Goal: Task Accomplishment & Management: Complete application form

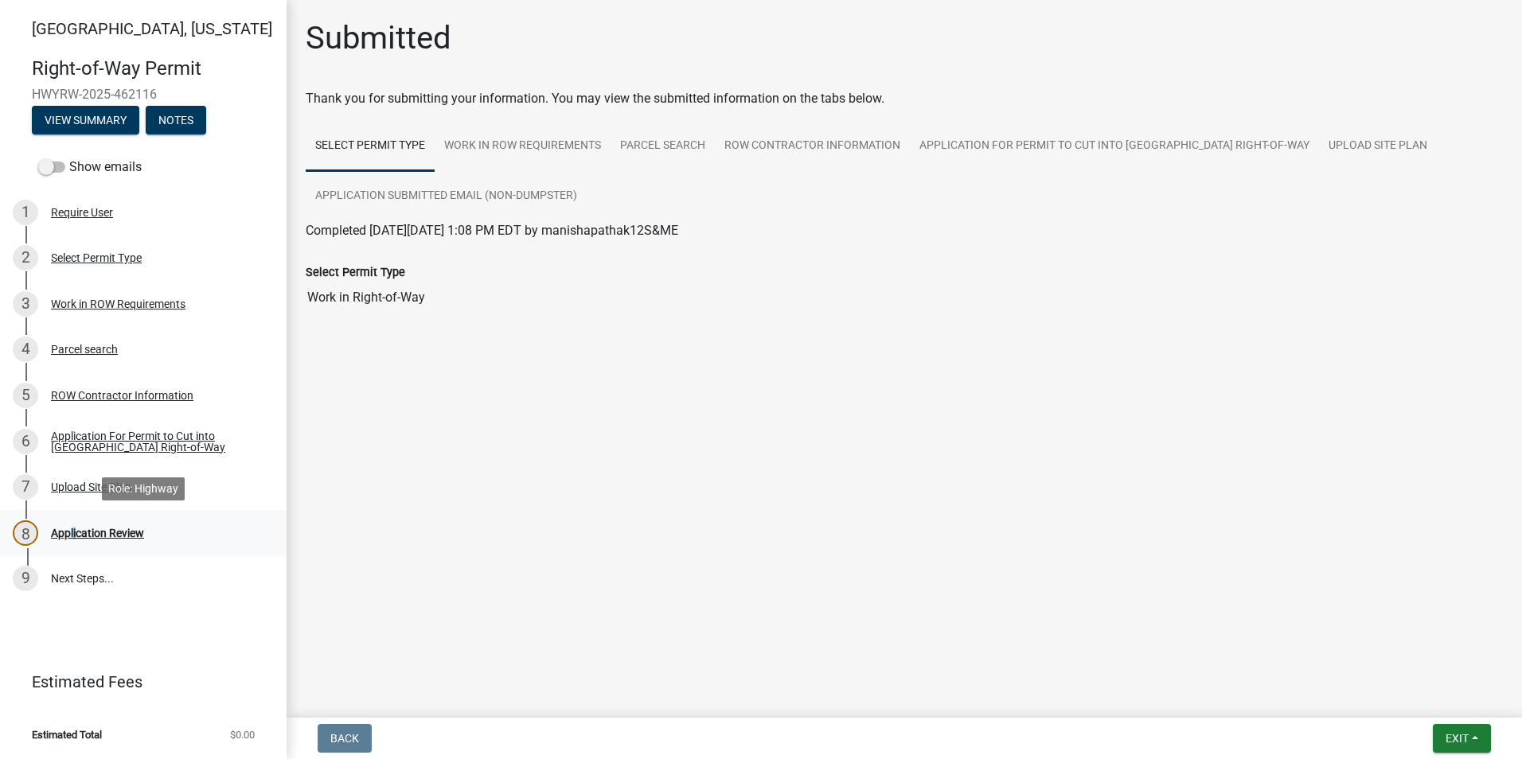
click at [68, 532] on div "Application Review" at bounding box center [97, 533] width 93 height 11
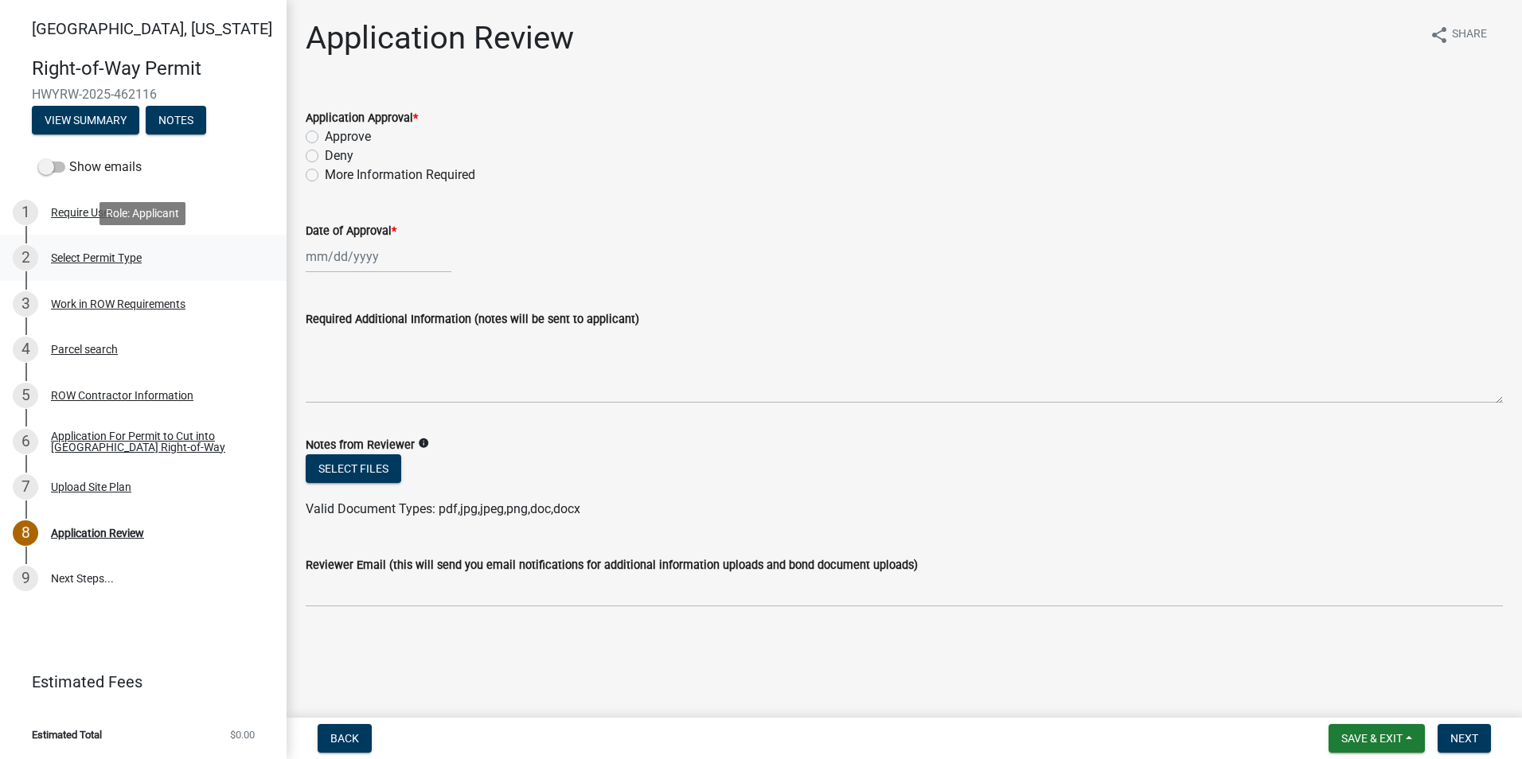
click at [95, 259] on div "Select Permit Type" at bounding box center [96, 257] width 91 height 11
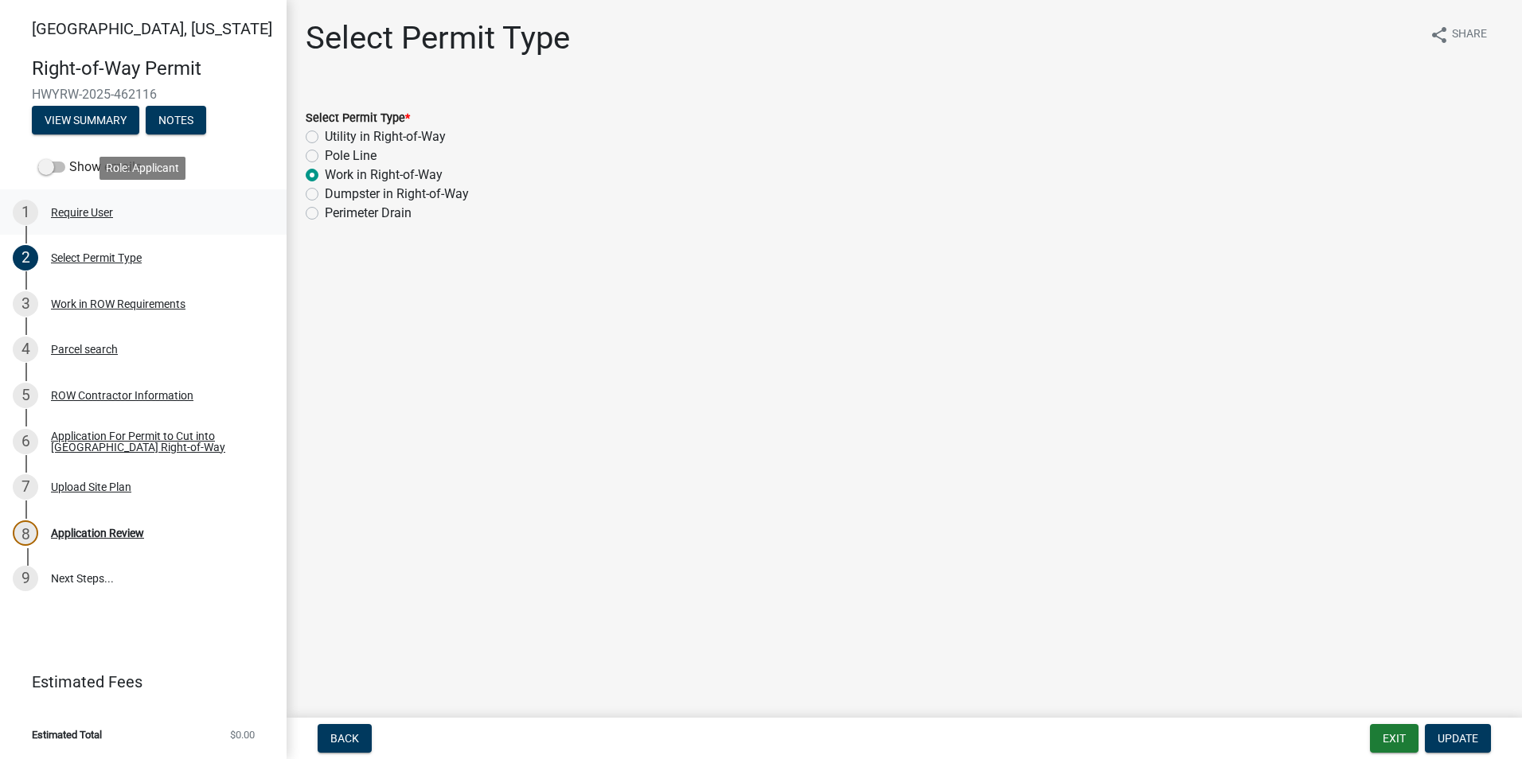
click at [78, 215] on div "Require User" at bounding box center [82, 212] width 62 height 11
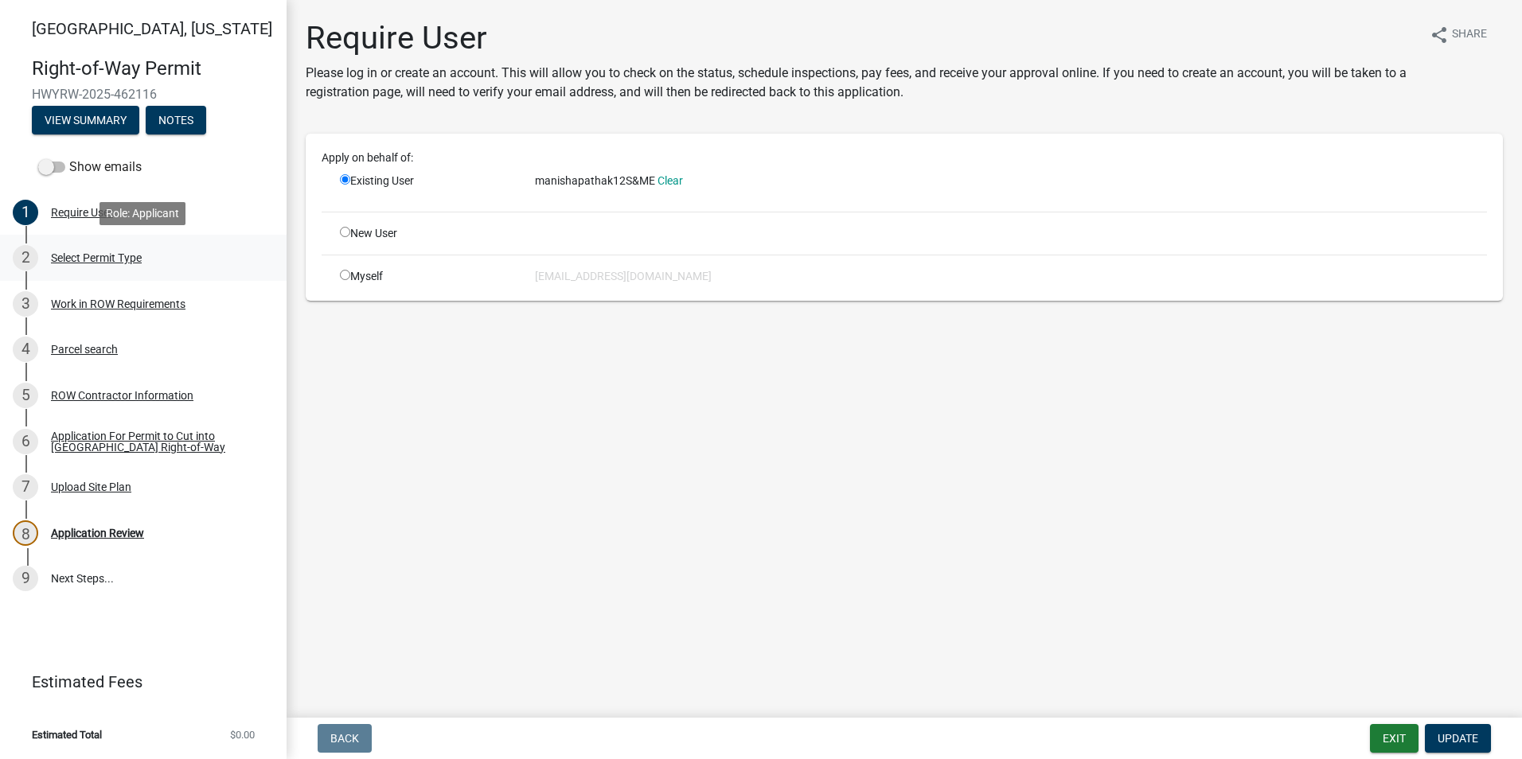
click at [68, 259] on div "Select Permit Type" at bounding box center [96, 257] width 91 height 11
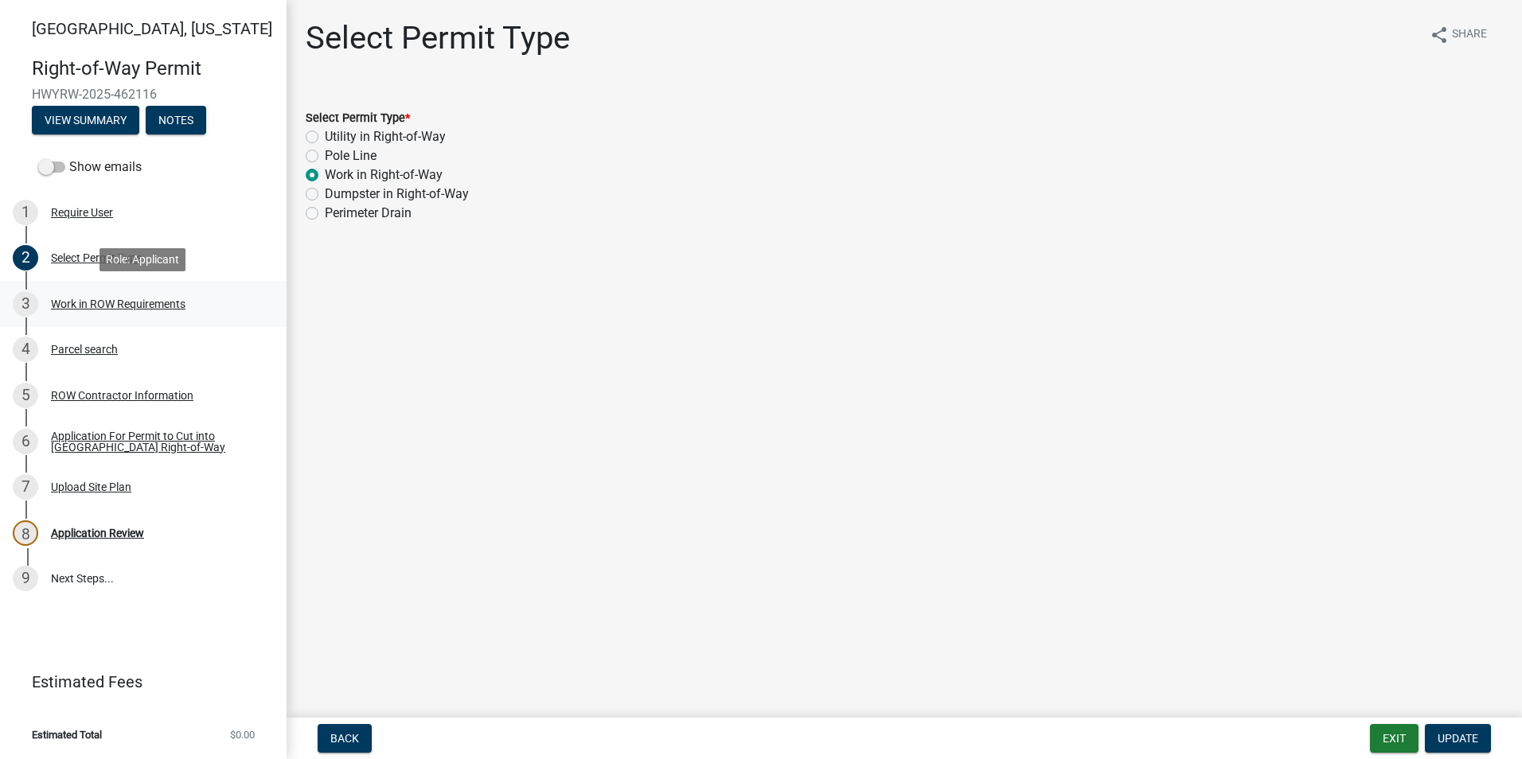
click at [72, 300] on div "Work in ROW Requirements" at bounding box center [118, 303] width 134 height 11
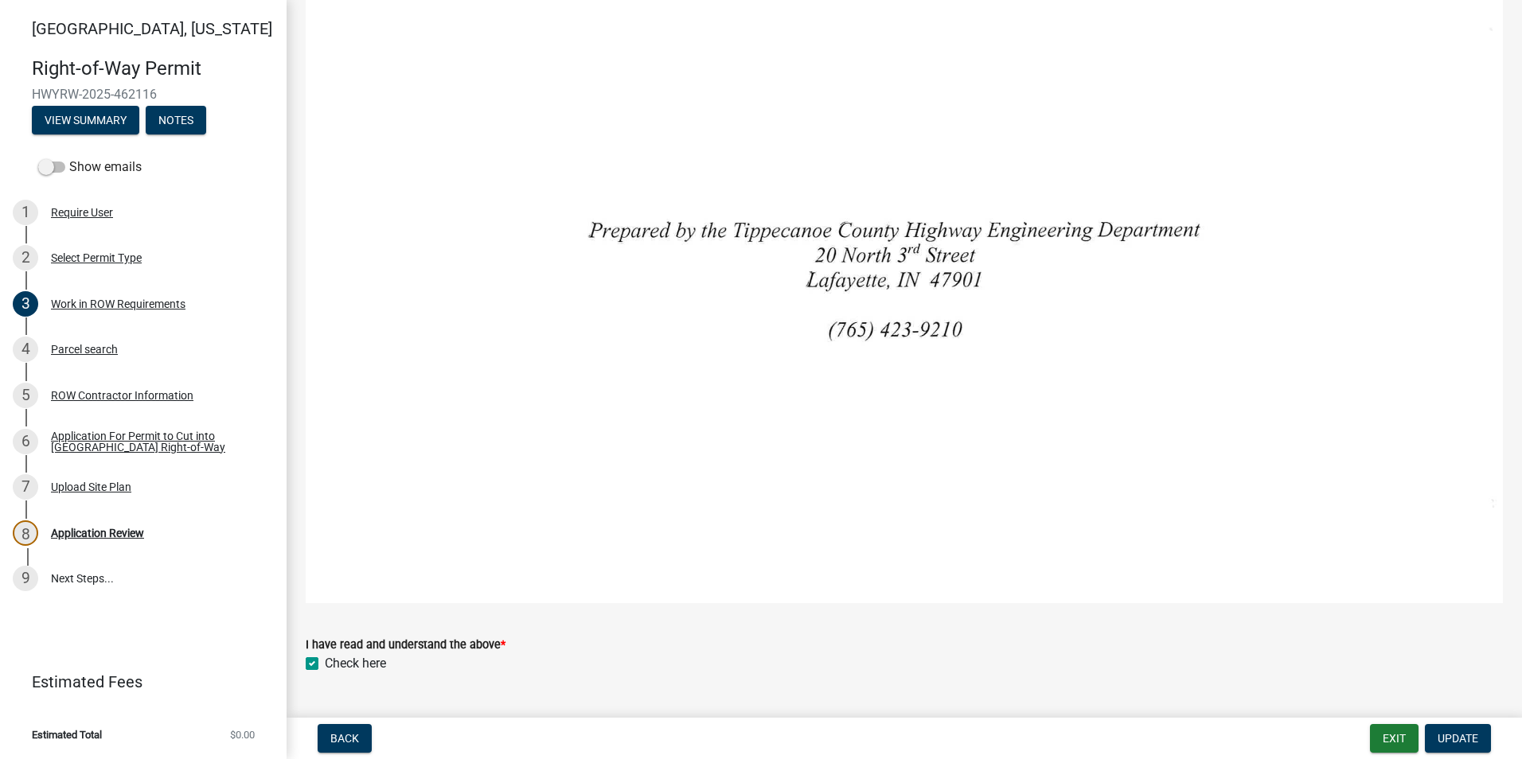
scroll to position [1058, 0]
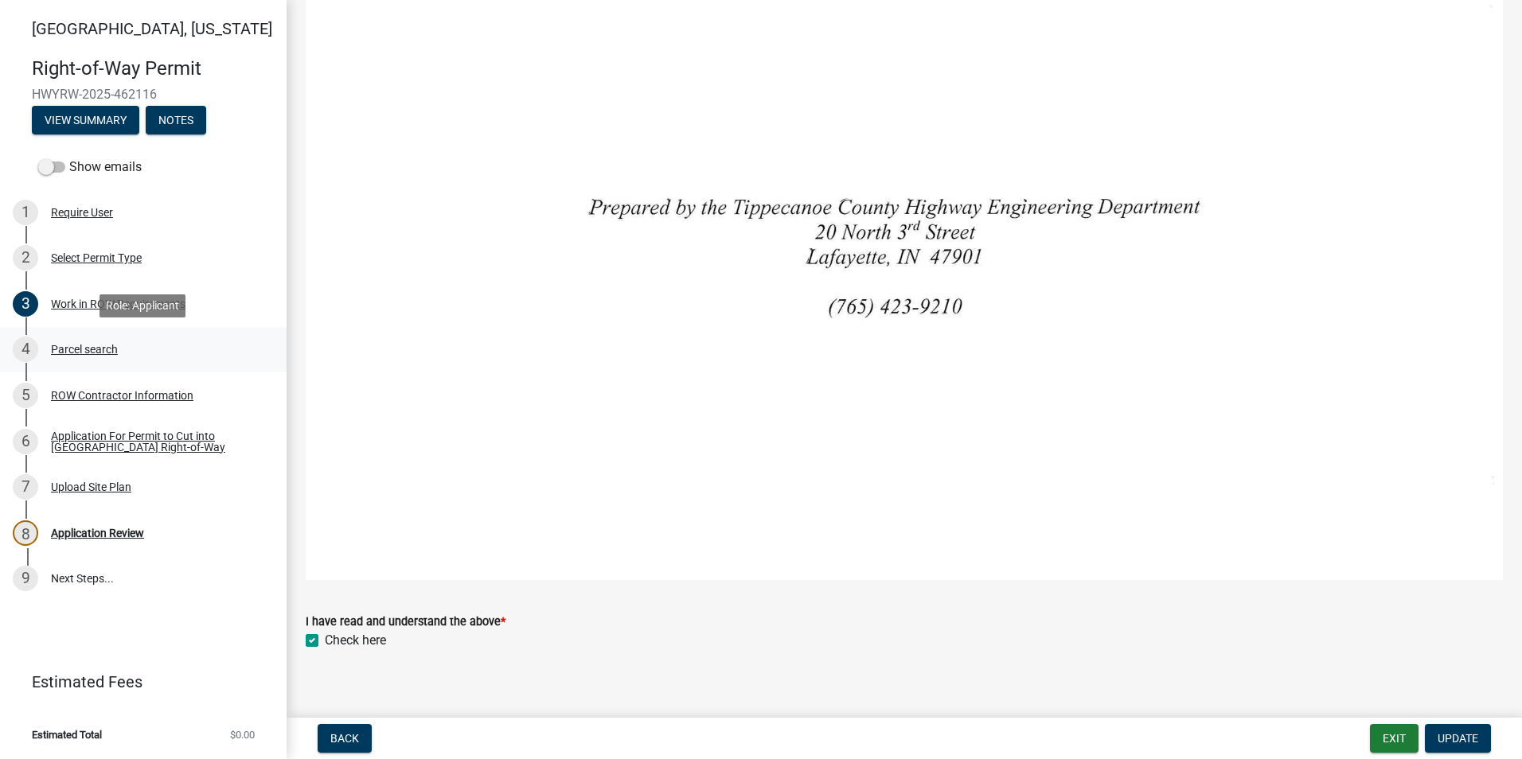
click at [83, 346] on div "Parcel search" at bounding box center [84, 349] width 67 height 11
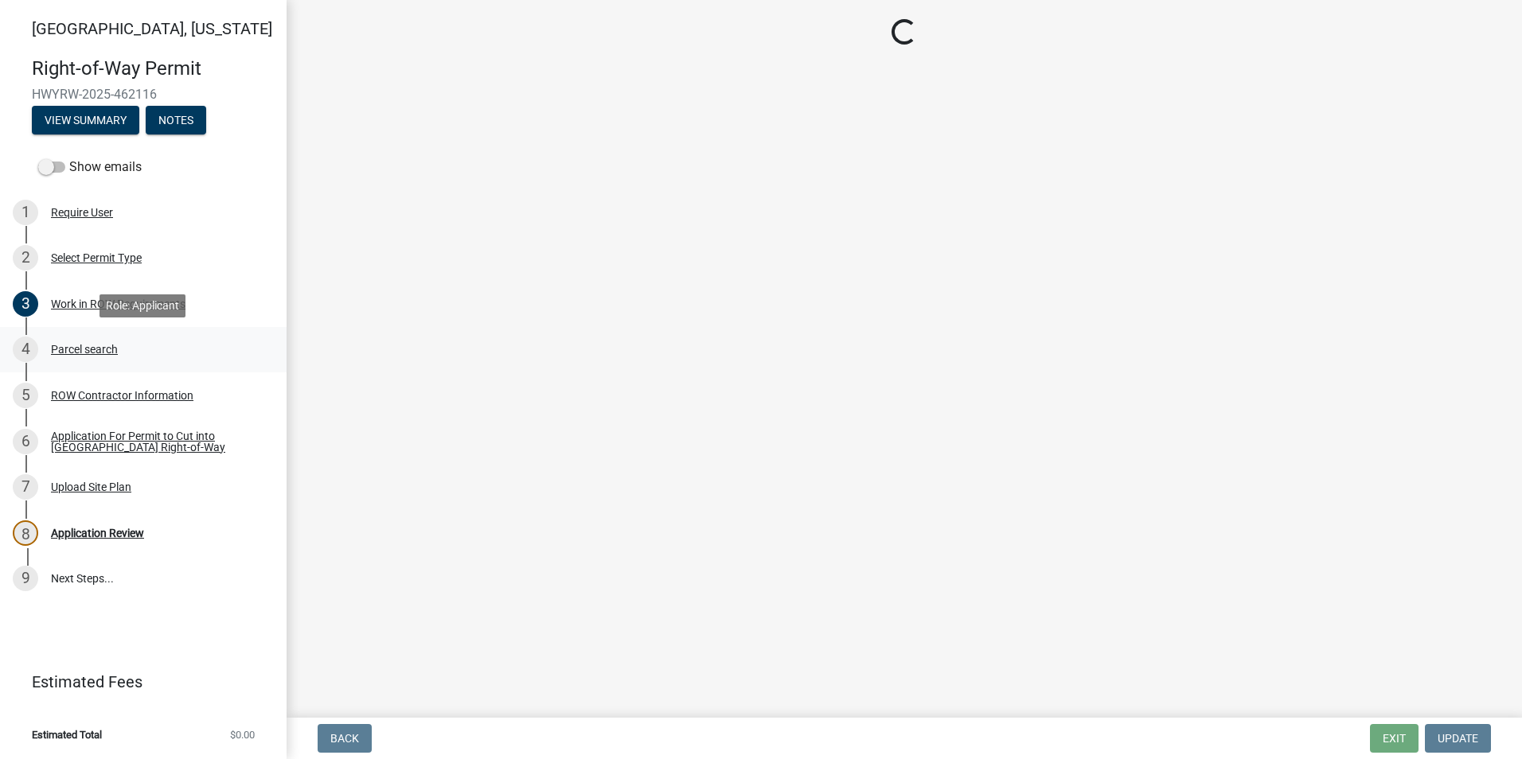
scroll to position [0, 0]
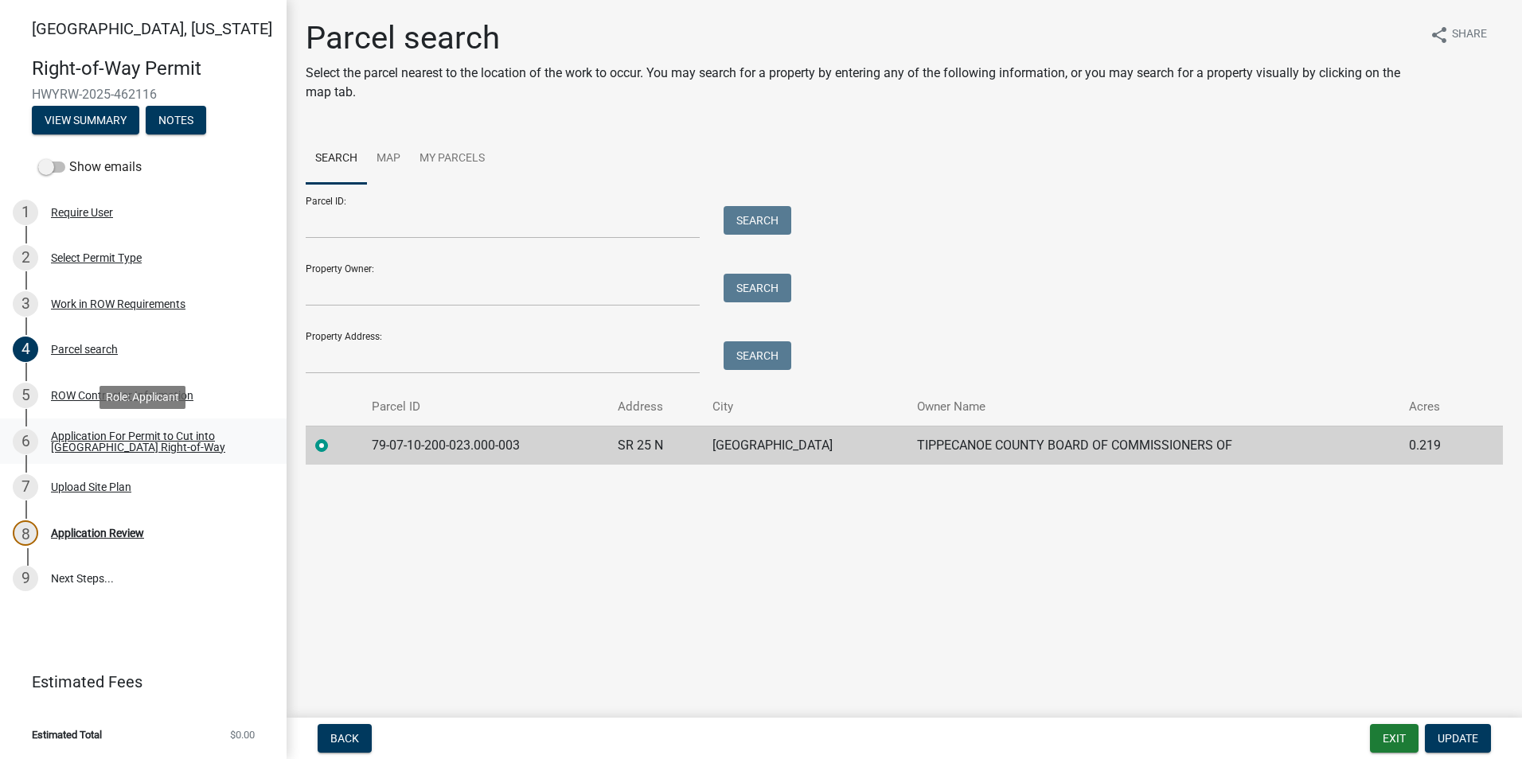
click at [115, 439] on div "Application For Permit to Cut into [GEOGRAPHIC_DATA] Right-of-Way" at bounding box center [156, 442] width 210 height 22
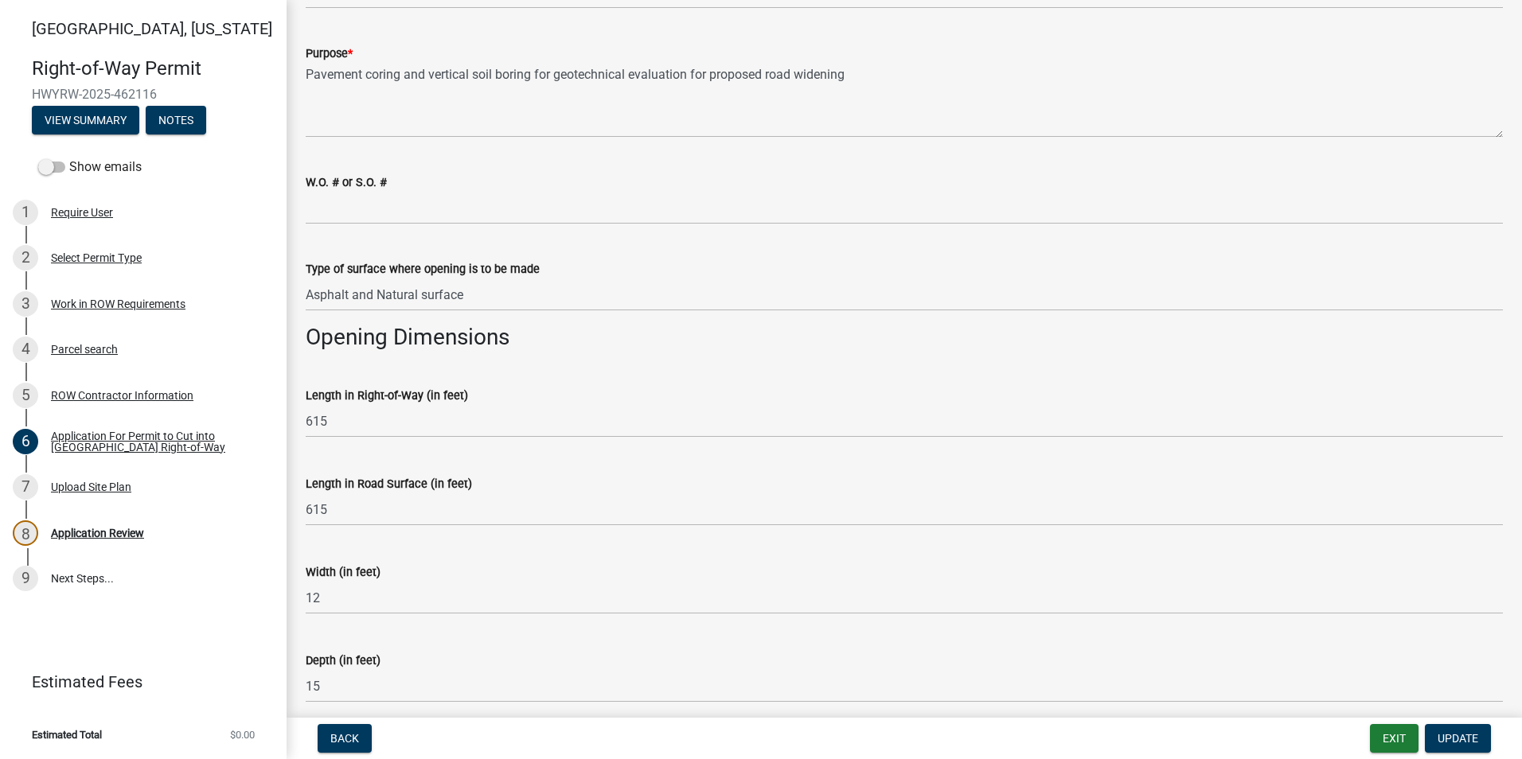
scroll to position [753, 0]
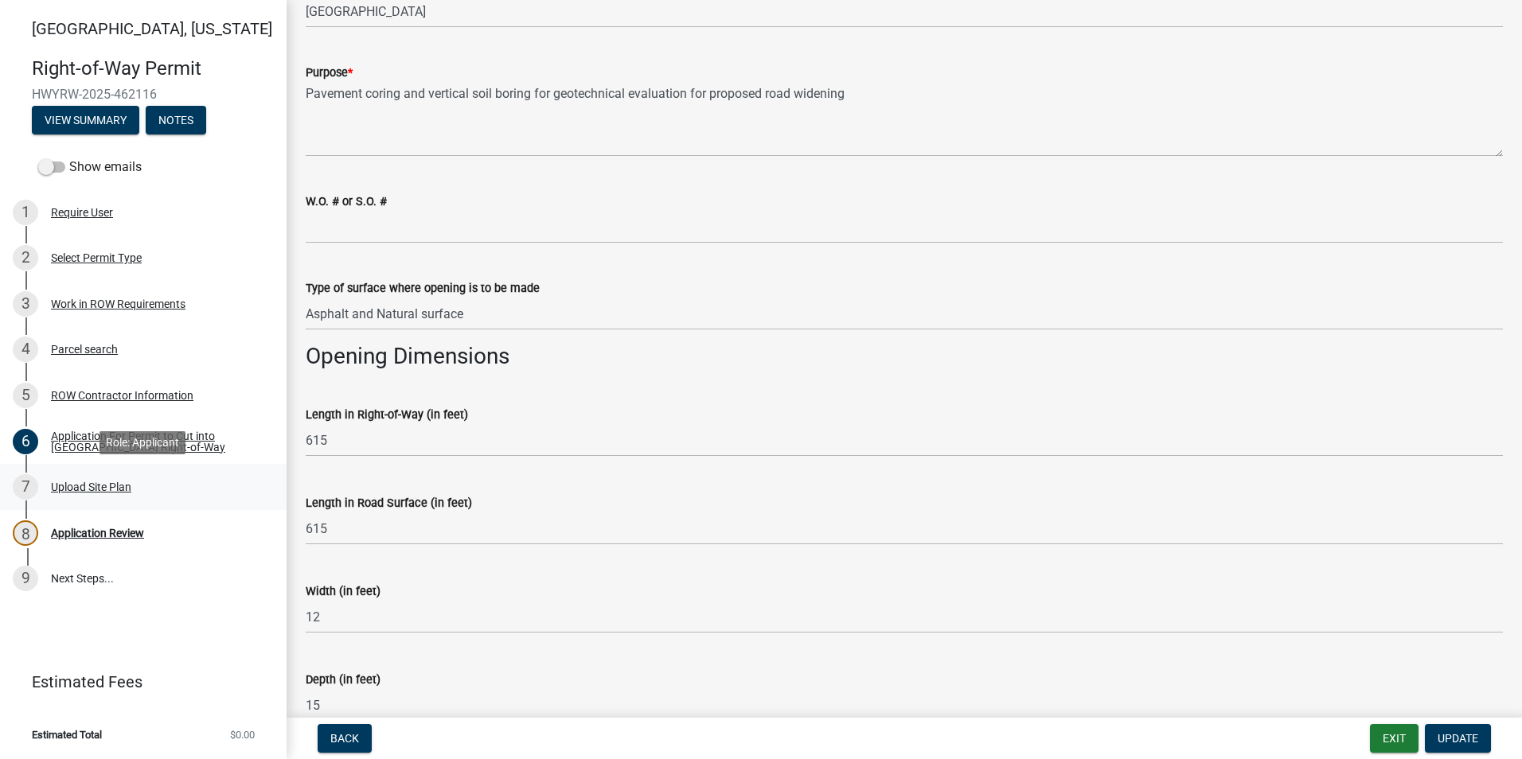
click at [99, 489] on div "Upload Site Plan" at bounding box center [91, 486] width 80 height 11
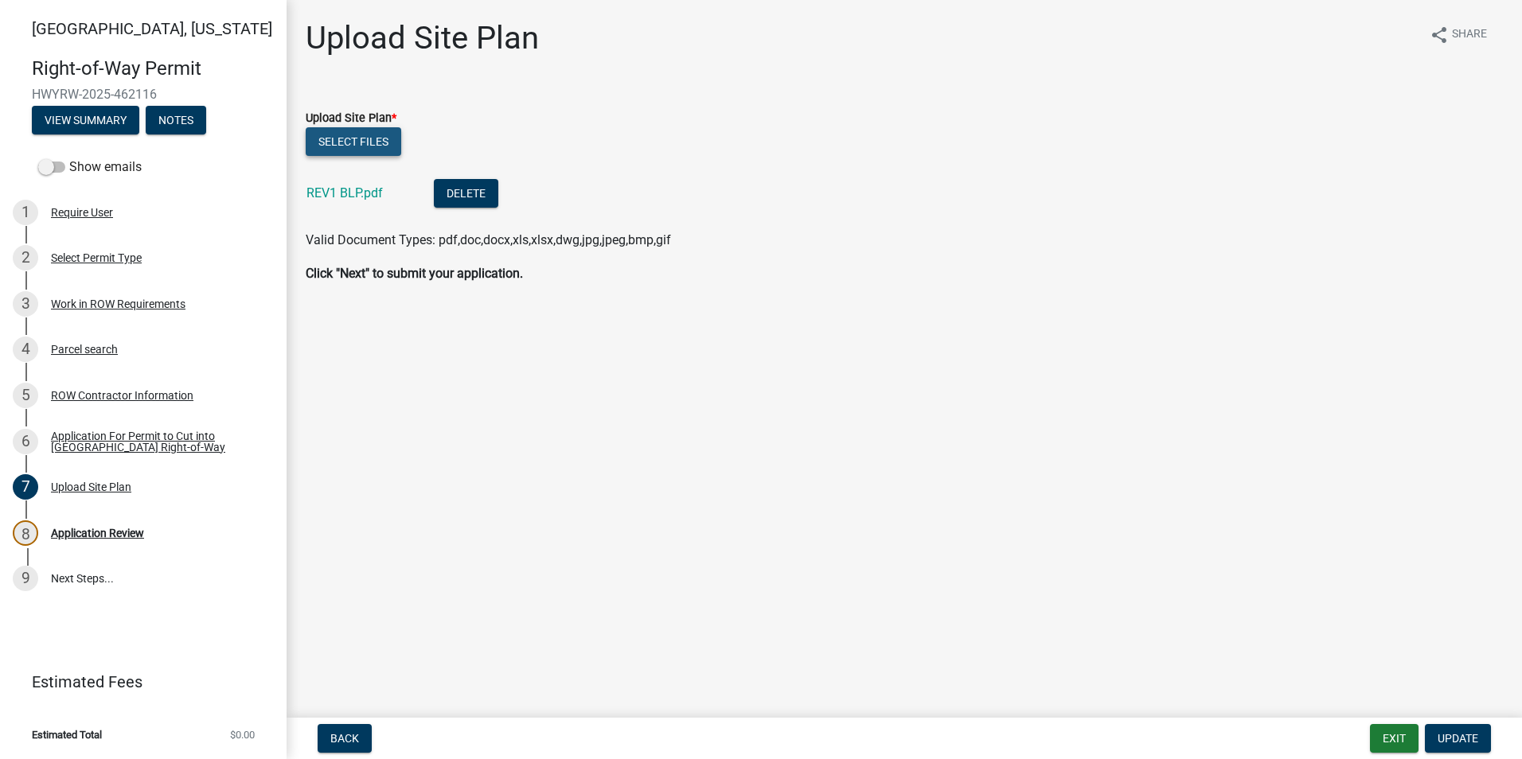
click at [376, 144] on button "Select files" at bounding box center [353, 141] width 95 height 29
click at [338, 193] on link "REV1 BLP.pdf" at bounding box center [344, 192] width 76 height 15
click at [81, 525] on div "8 Application Review" at bounding box center [137, 532] width 248 height 25
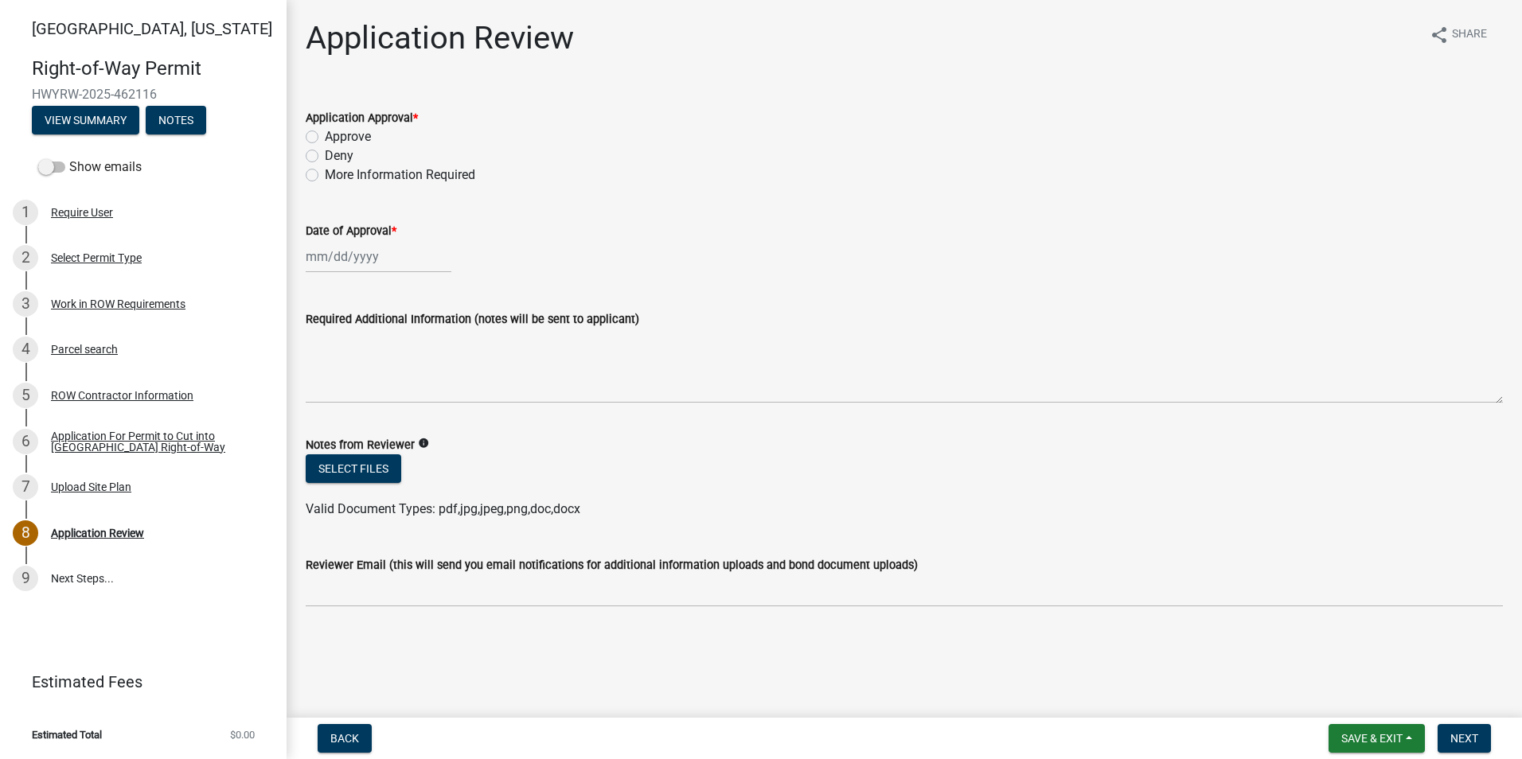
select select "8"
select select "2025"
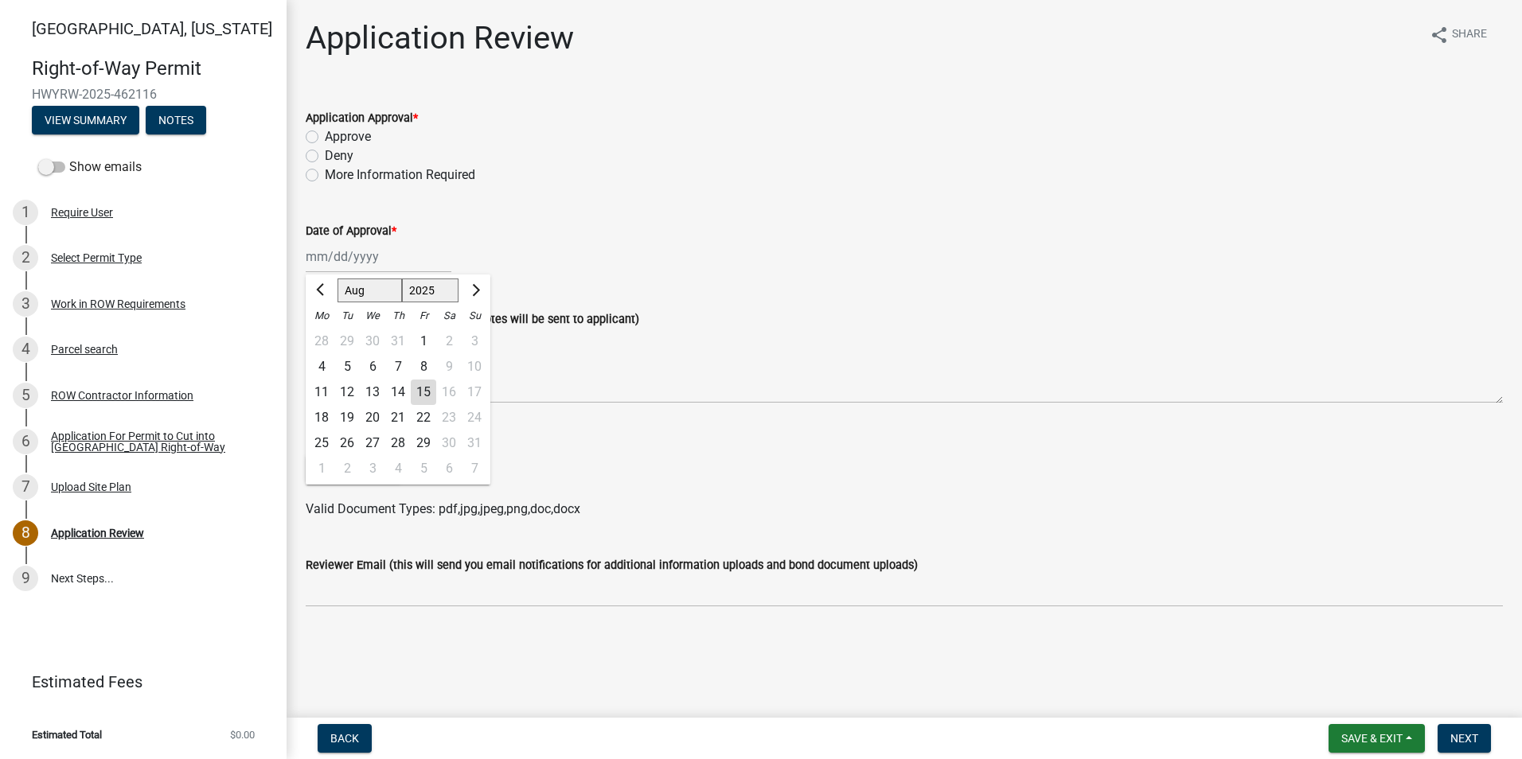
click at [308, 263] on div "Jan Feb Mar Apr May Jun Jul Aug Sep Oct Nov Dec 1525 1526 1527 1528 1529 1530 1…" at bounding box center [379, 256] width 146 height 33
click at [424, 389] on div "15" at bounding box center [423, 392] width 25 height 25
type input "08/15/2025"
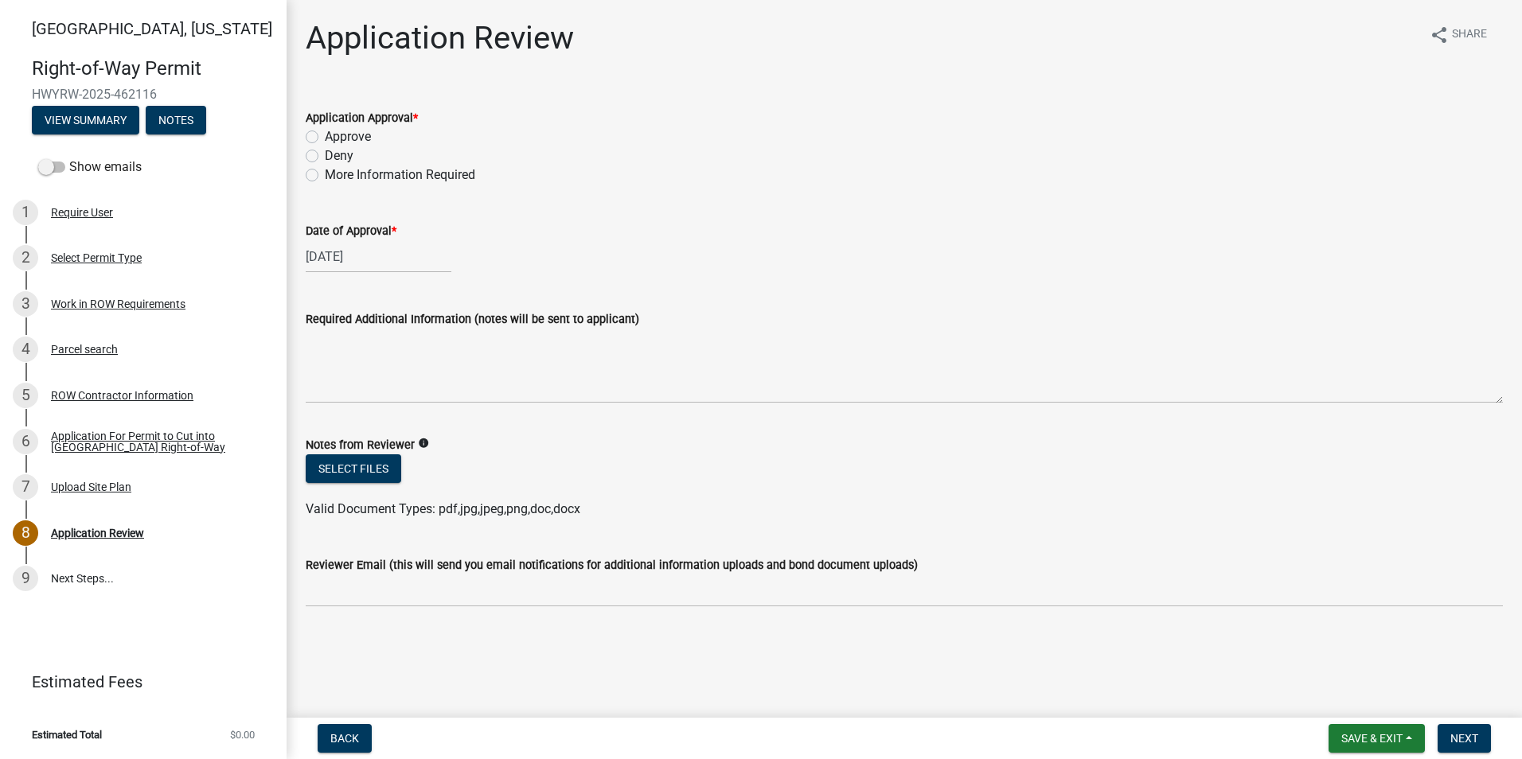
click at [325, 136] on label "Approve" at bounding box center [348, 136] width 46 height 19
click at [325, 136] on input "Approve" at bounding box center [330, 132] width 10 height 10
radio input "true"
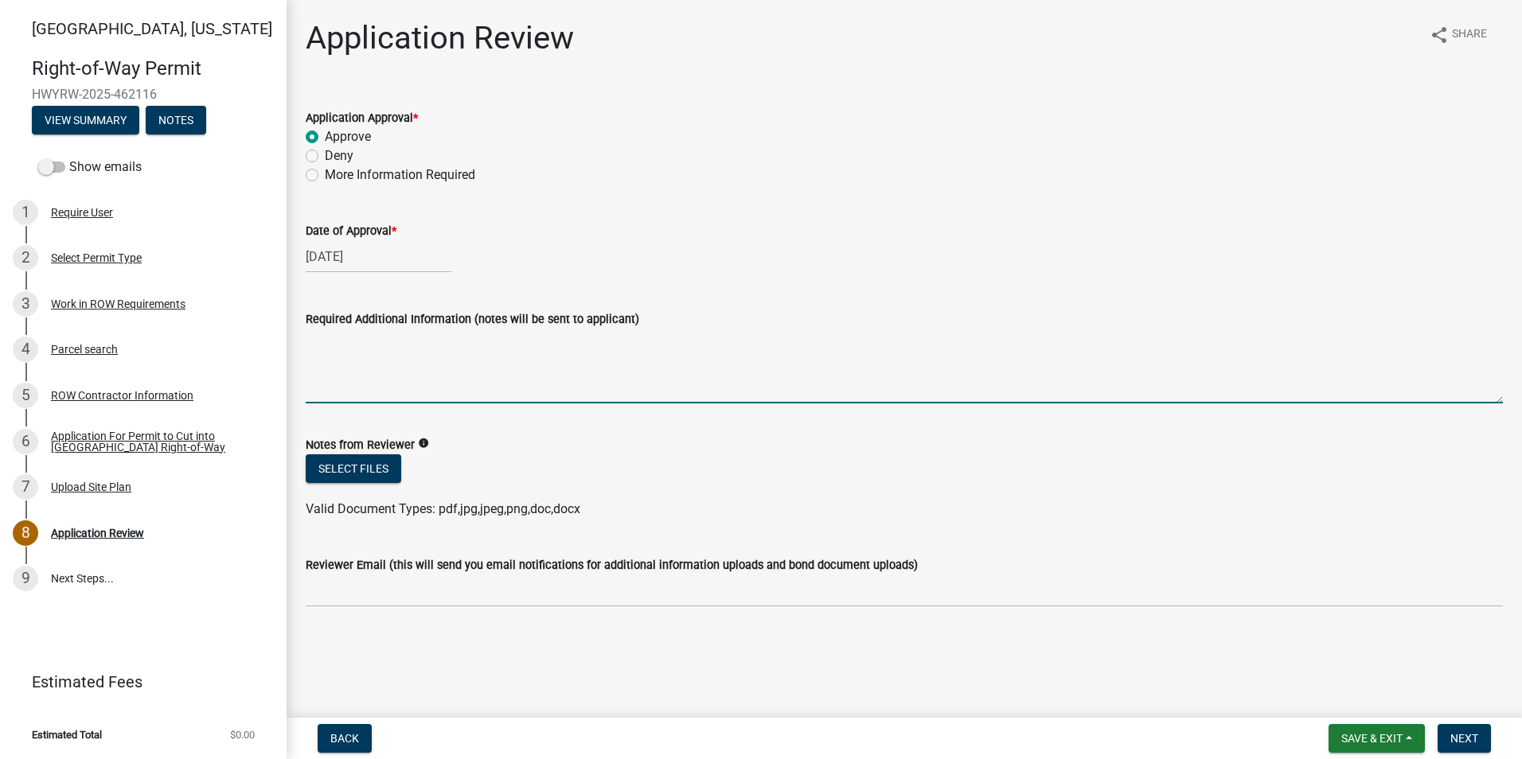
click at [363, 345] on textarea "Required Additional Information (notes will be sent to applicant)" at bounding box center [904, 366] width 1197 height 75
type textarea "$30 per Bore"
click at [1470, 733] on span "Next" at bounding box center [1464, 738] width 28 height 13
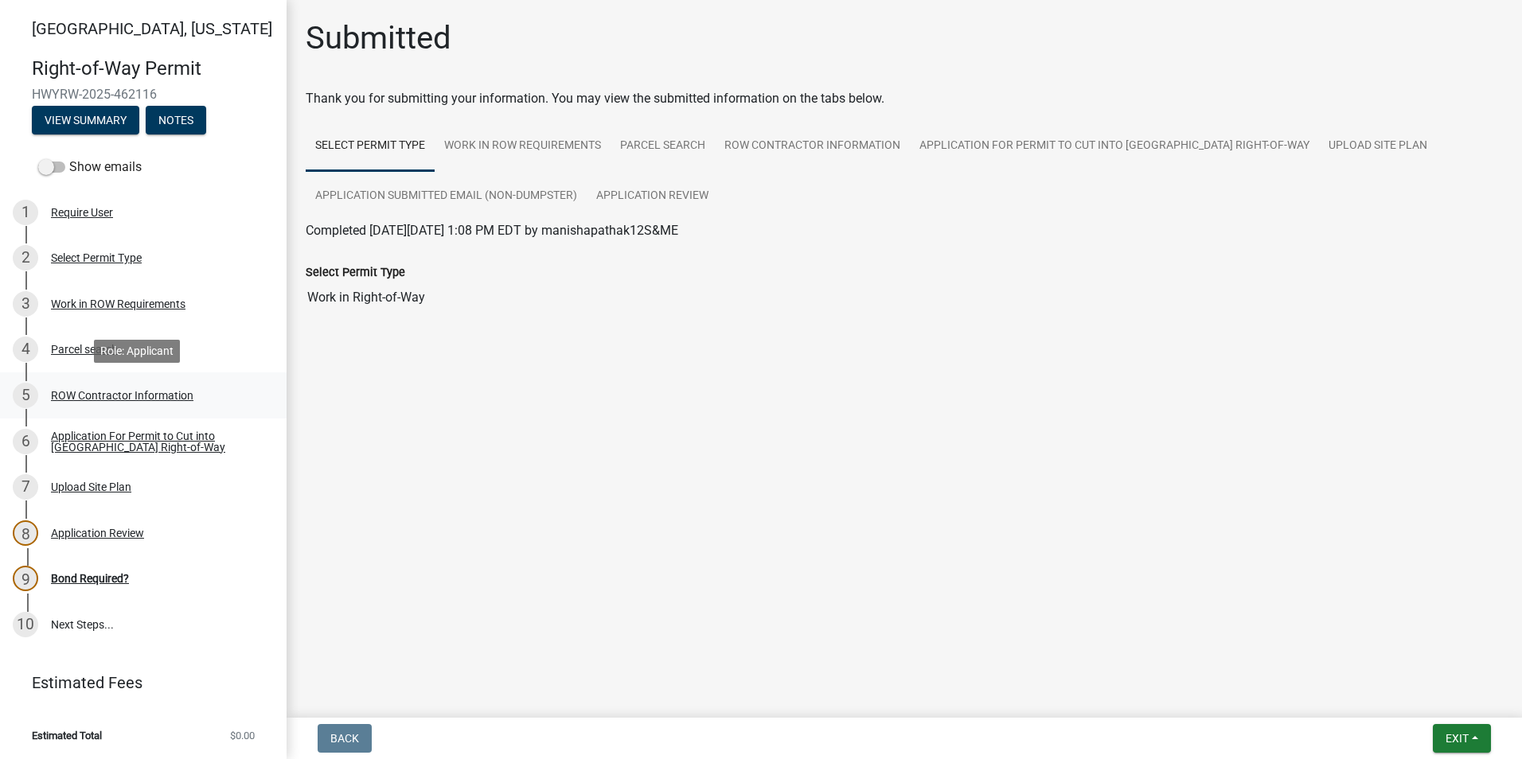
click at [162, 395] on div "ROW Contractor Information" at bounding box center [122, 395] width 142 height 11
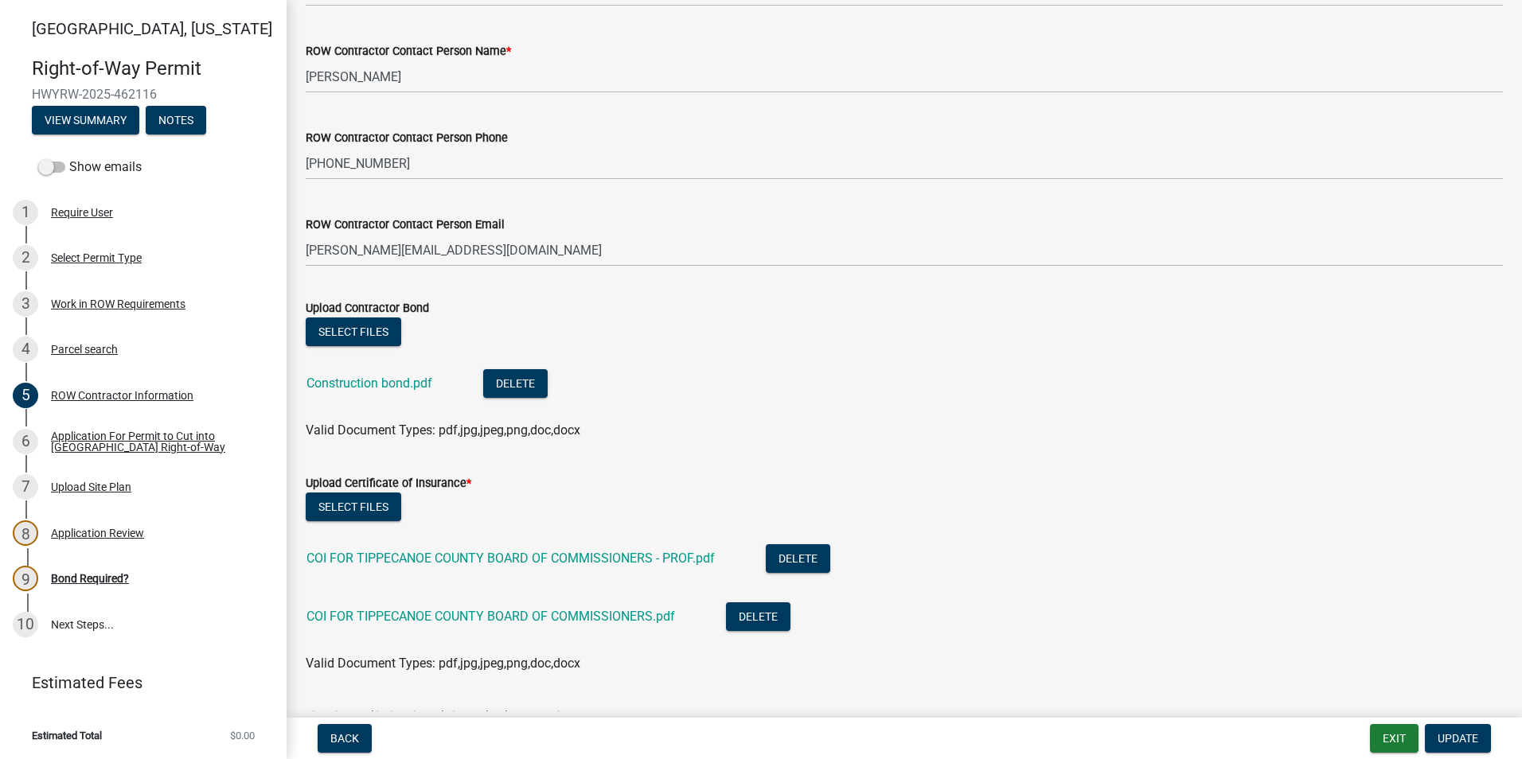
scroll to position [716, 0]
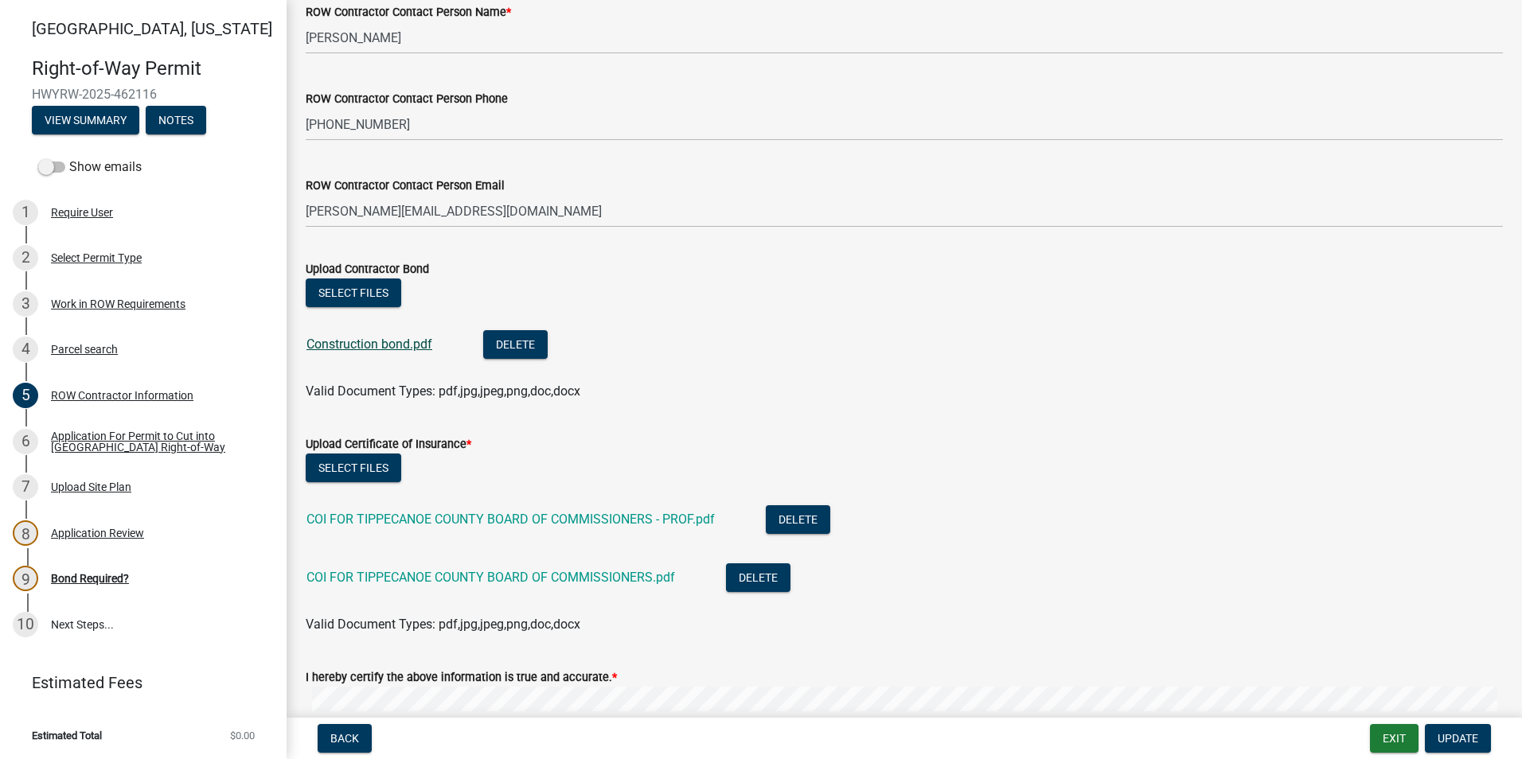
click at [364, 344] on link "Construction bond.pdf" at bounding box center [369, 344] width 126 height 15
click at [101, 573] on div "Bond Required?" at bounding box center [90, 578] width 78 height 11
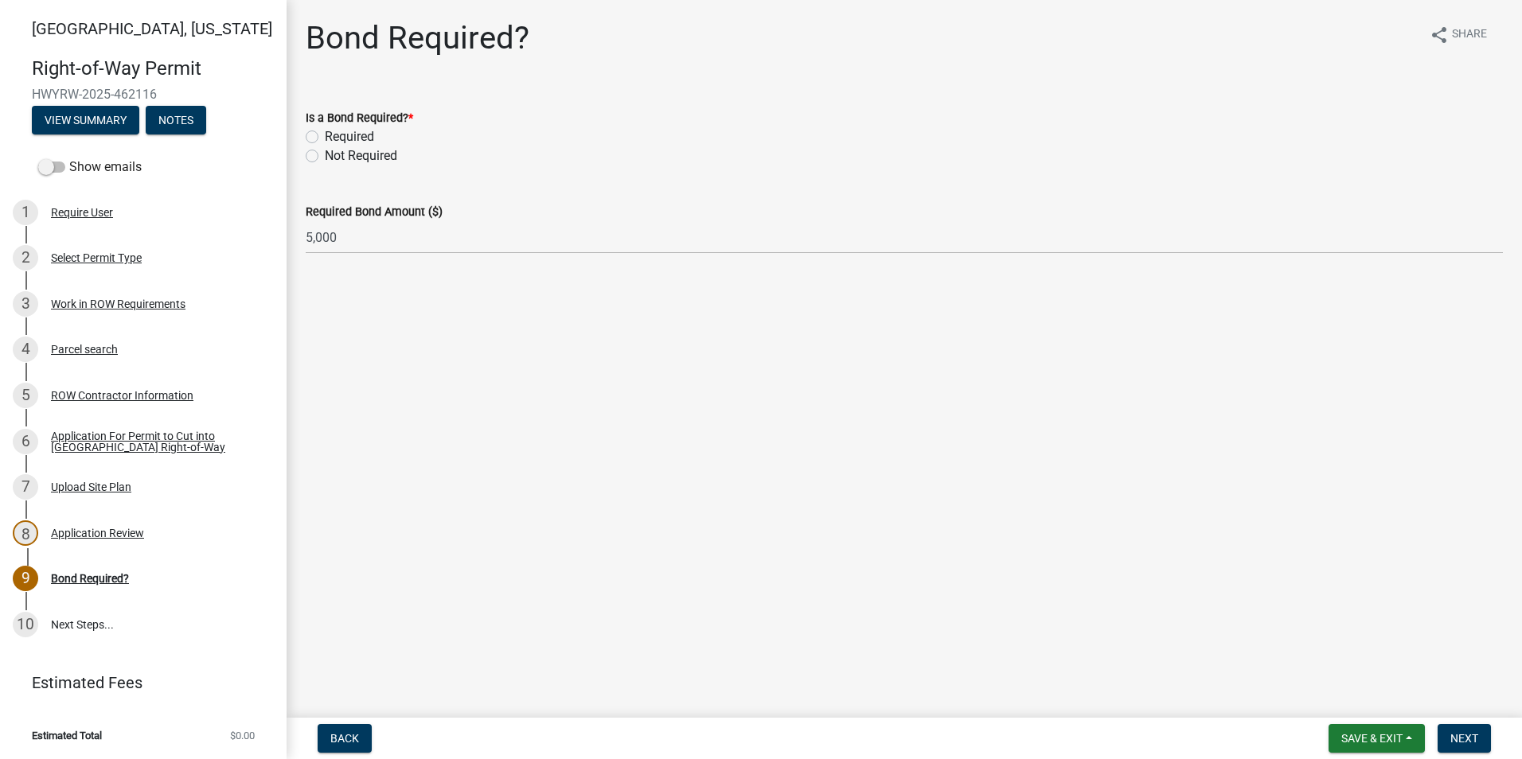
click at [325, 138] on label "Required" at bounding box center [349, 136] width 49 height 19
click at [325, 138] on input "Required" at bounding box center [330, 132] width 10 height 10
radio input "true"
click at [1471, 738] on span "Next" at bounding box center [1464, 738] width 28 height 13
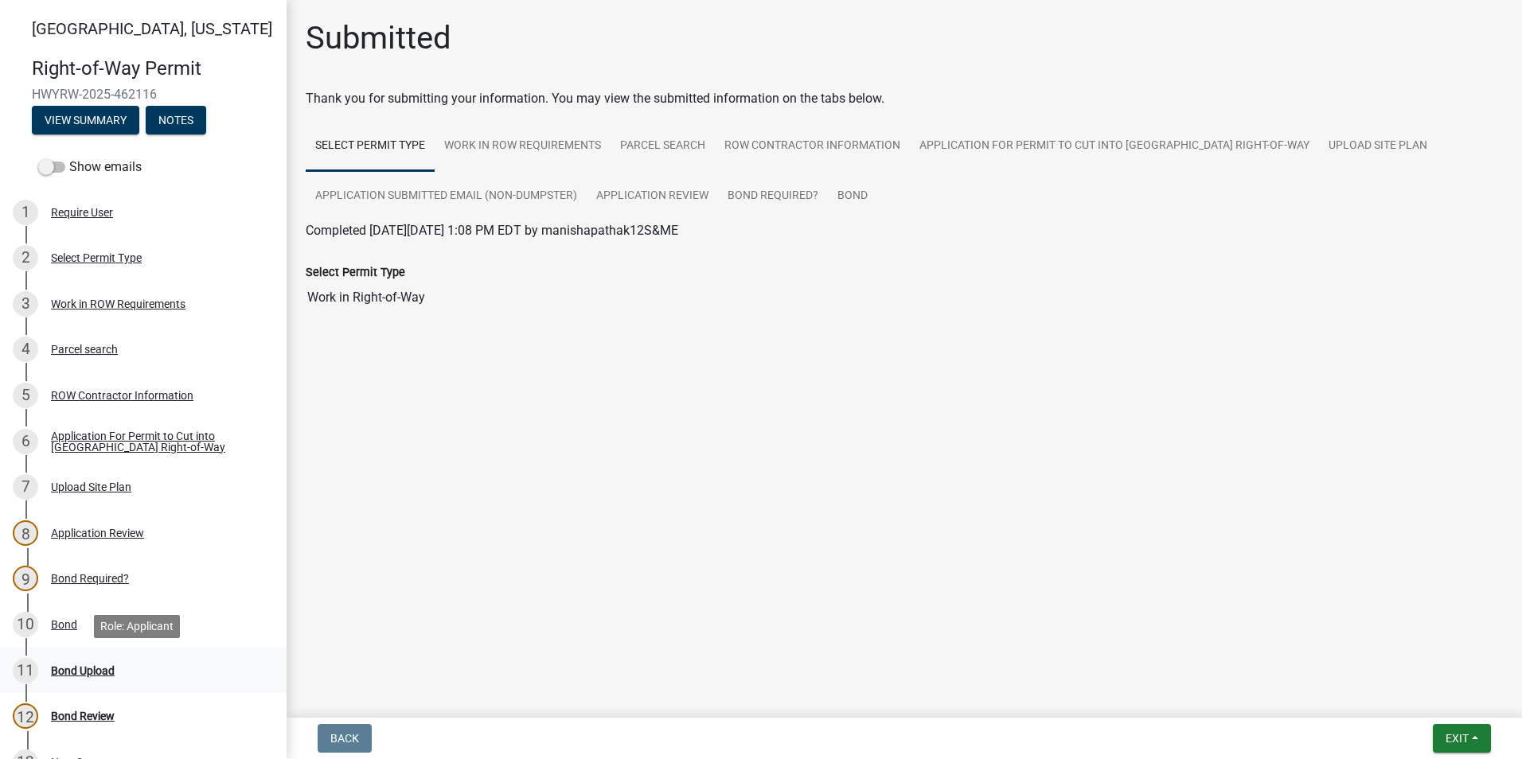
click at [80, 673] on div "Bond Upload" at bounding box center [83, 670] width 64 height 11
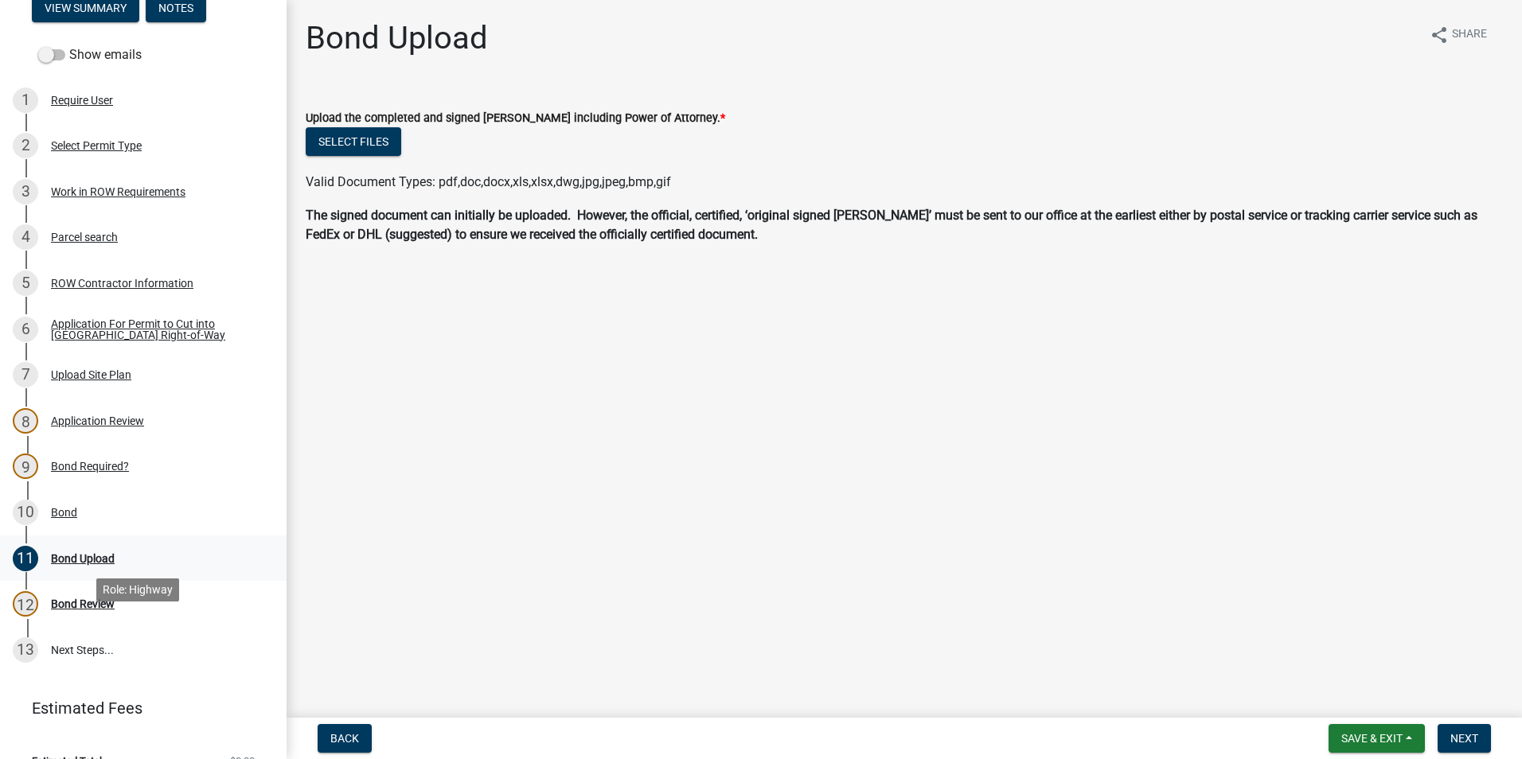
scroll to position [138, 0]
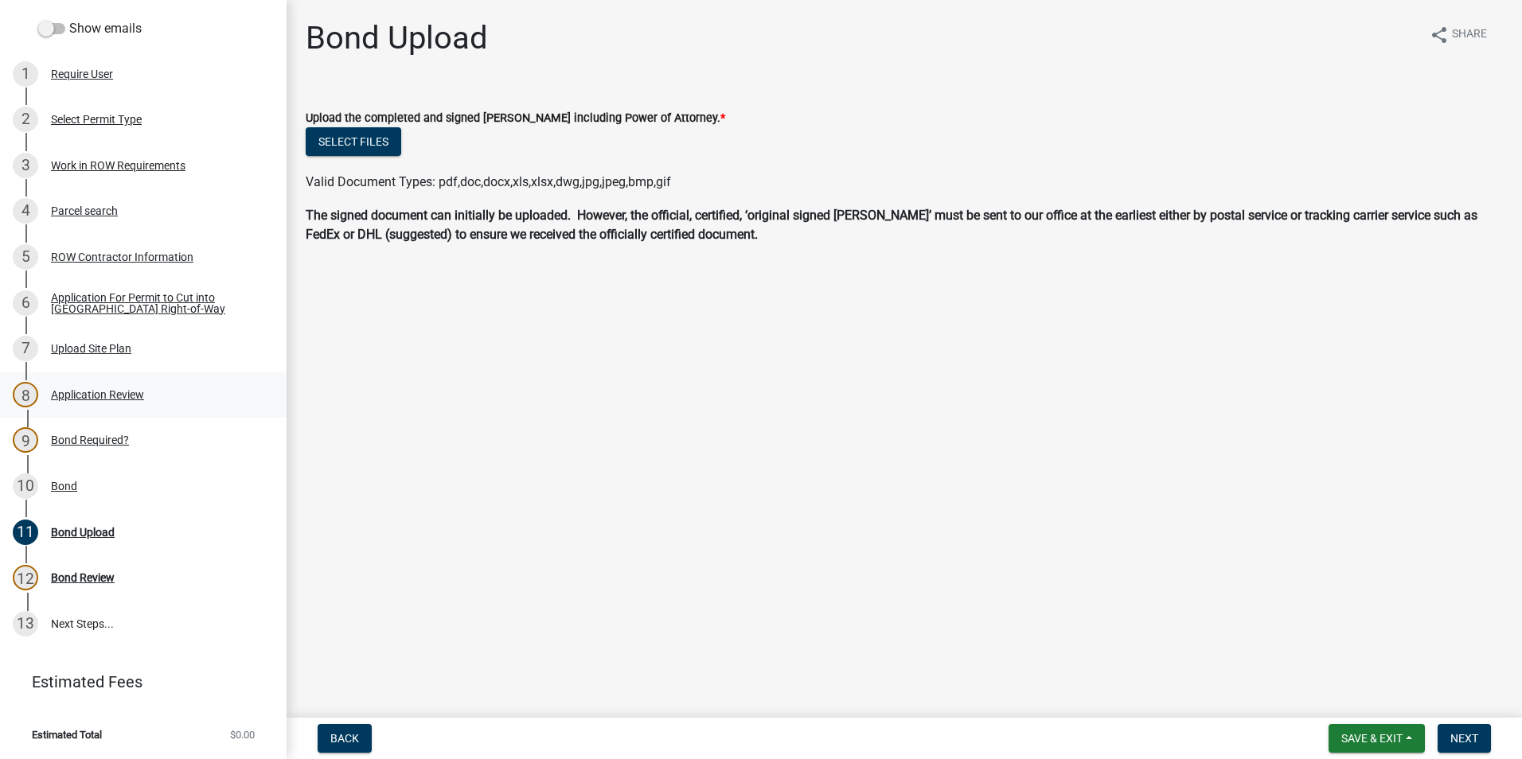
click at [73, 390] on div "Application Review" at bounding box center [97, 394] width 93 height 11
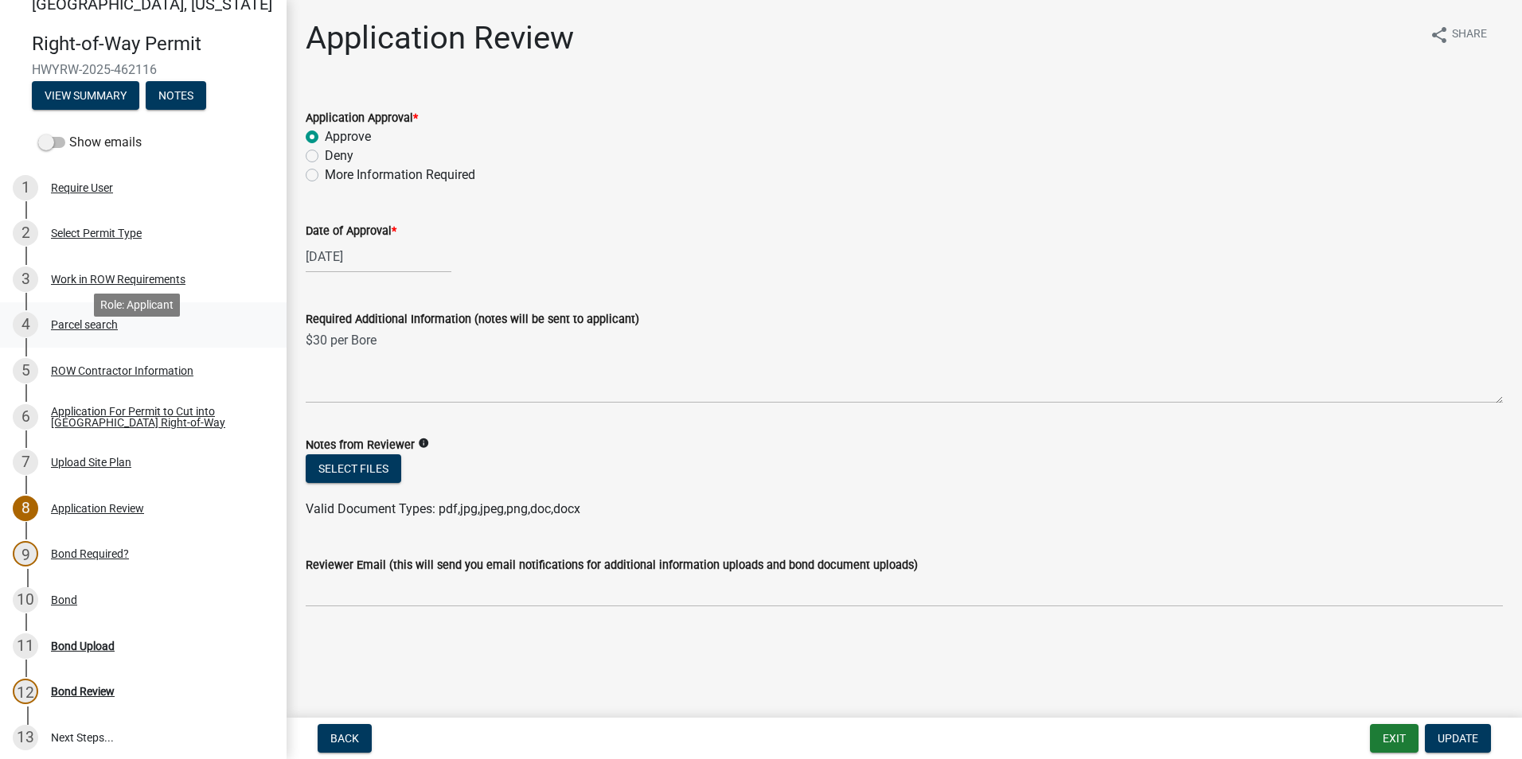
scroll to position [0, 0]
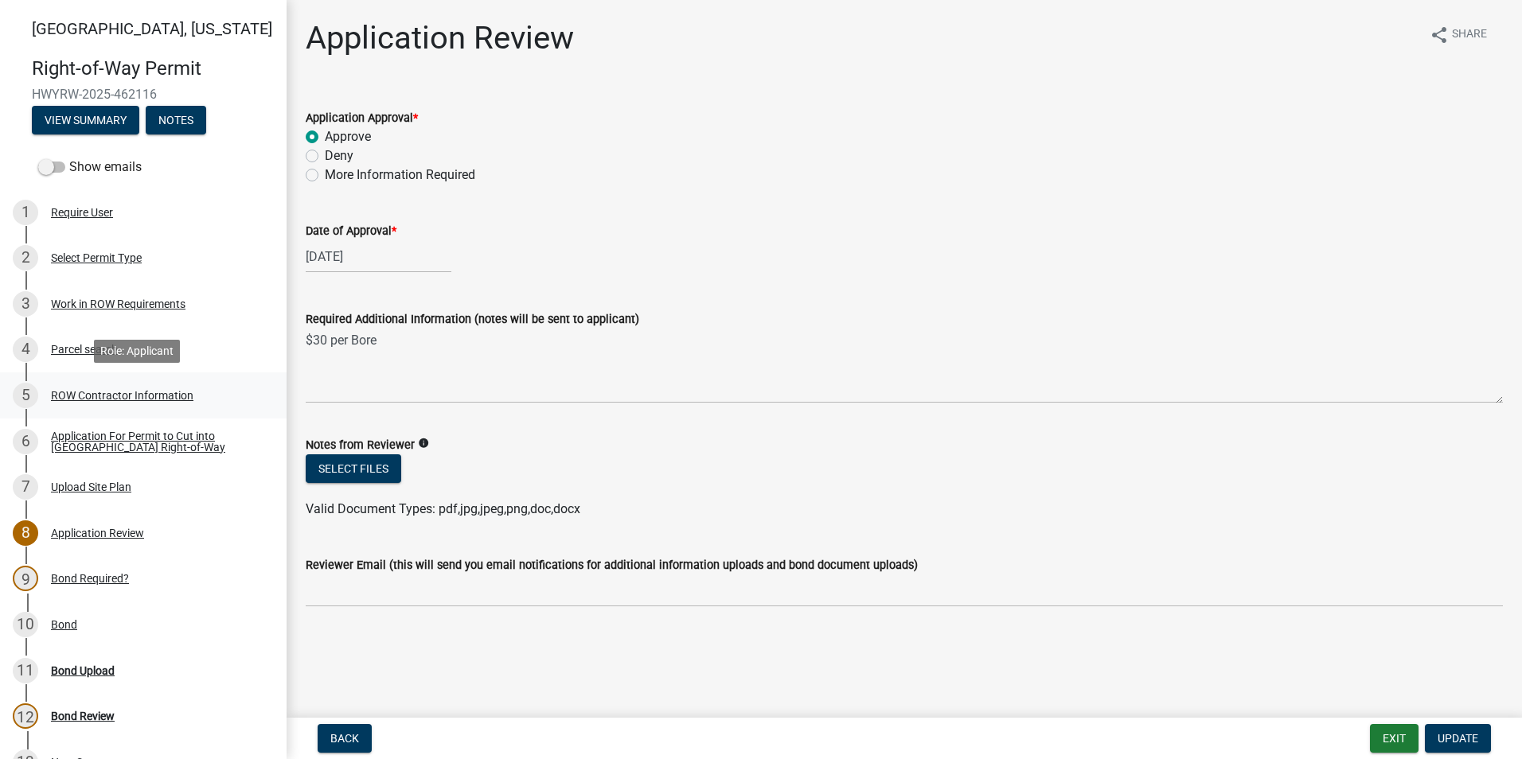
click at [166, 393] on div "ROW Contractor Information" at bounding box center [122, 395] width 142 height 11
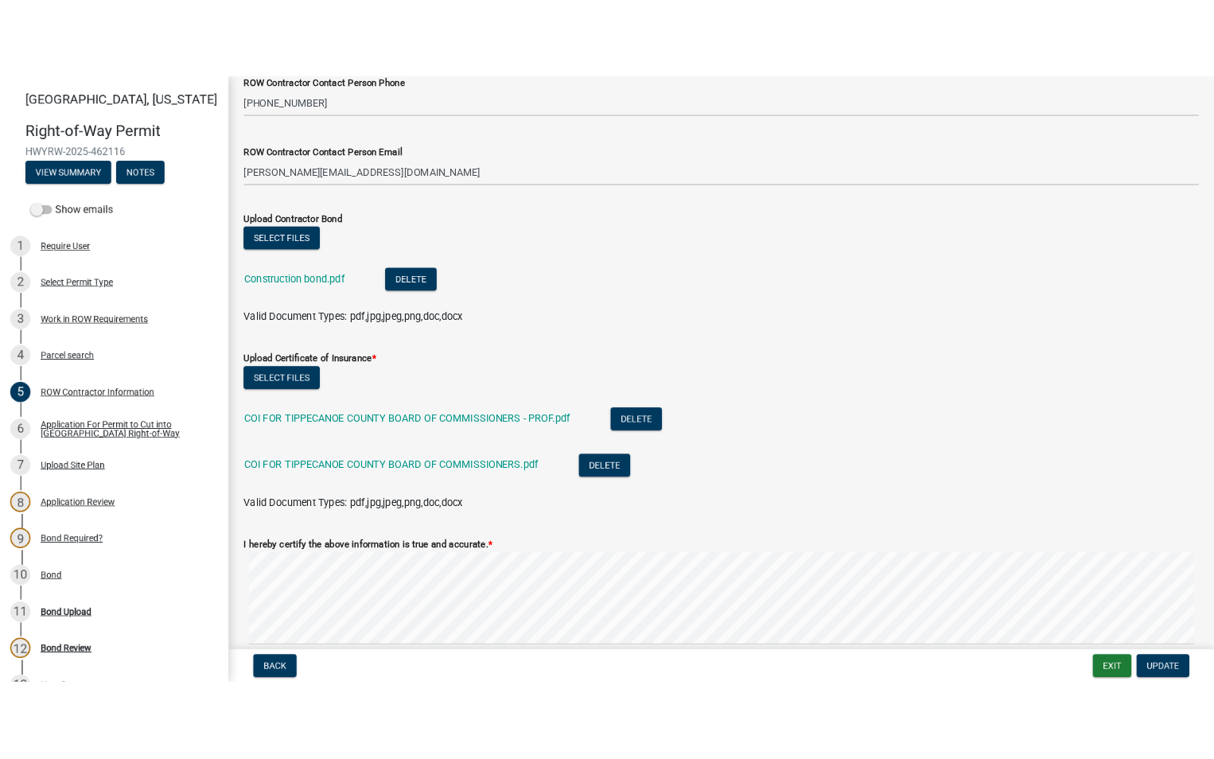
scroll to position [919, 0]
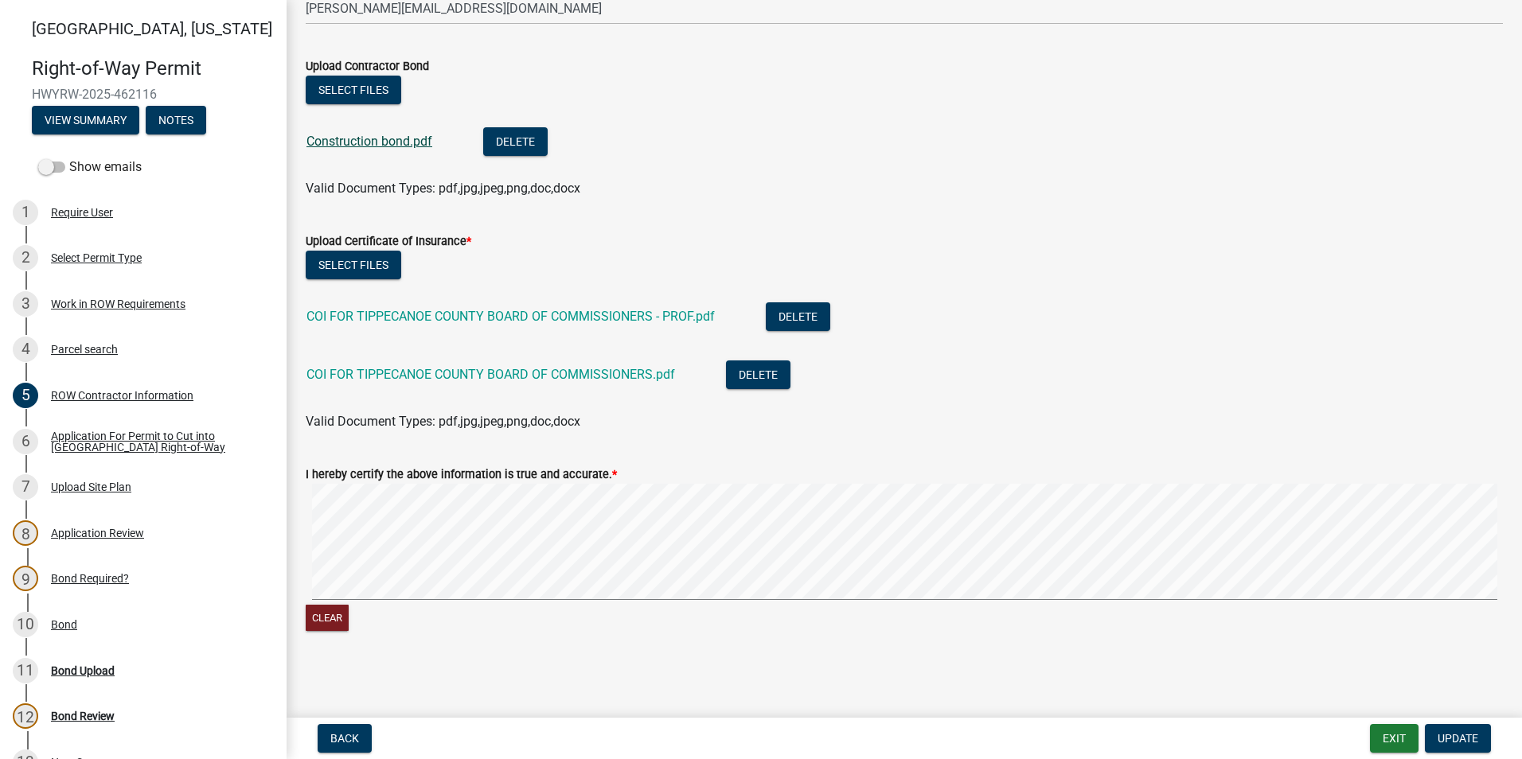
click at [378, 134] on link "Construction bond.pdf" at bounding box center [369, 141] width 126 height 15
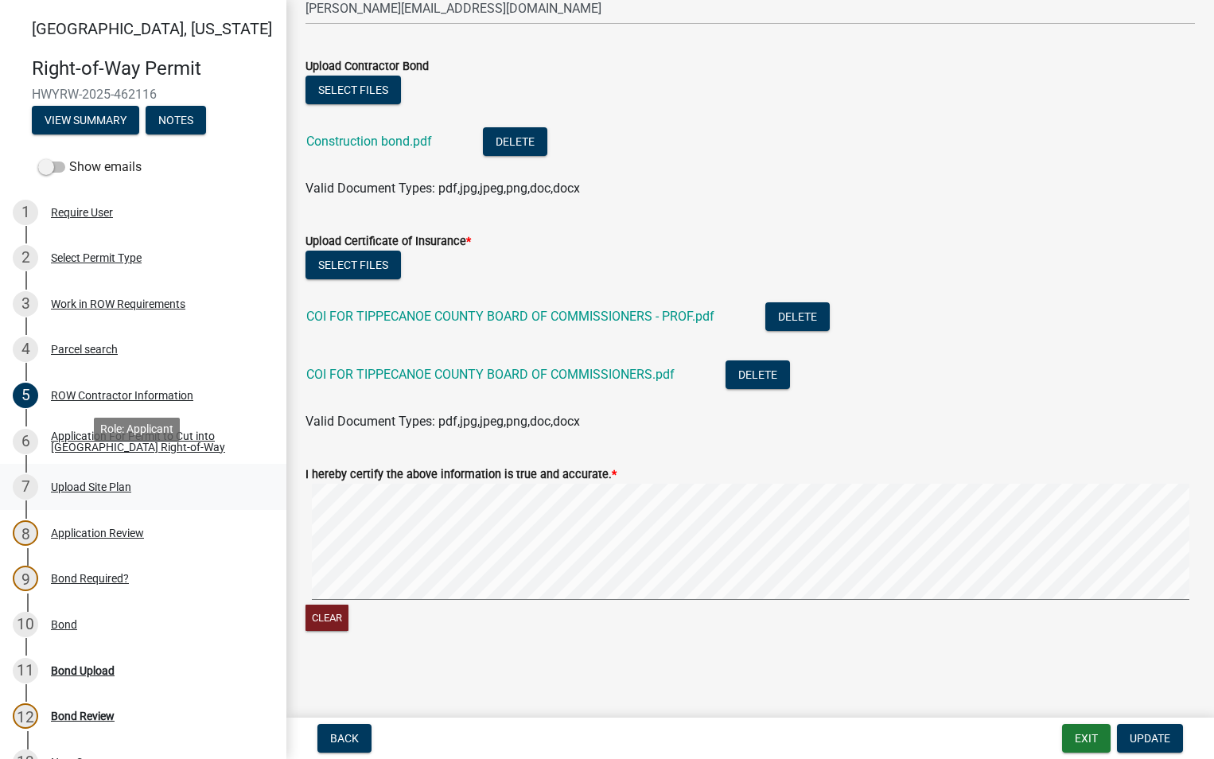
scroll to position [138, 0]
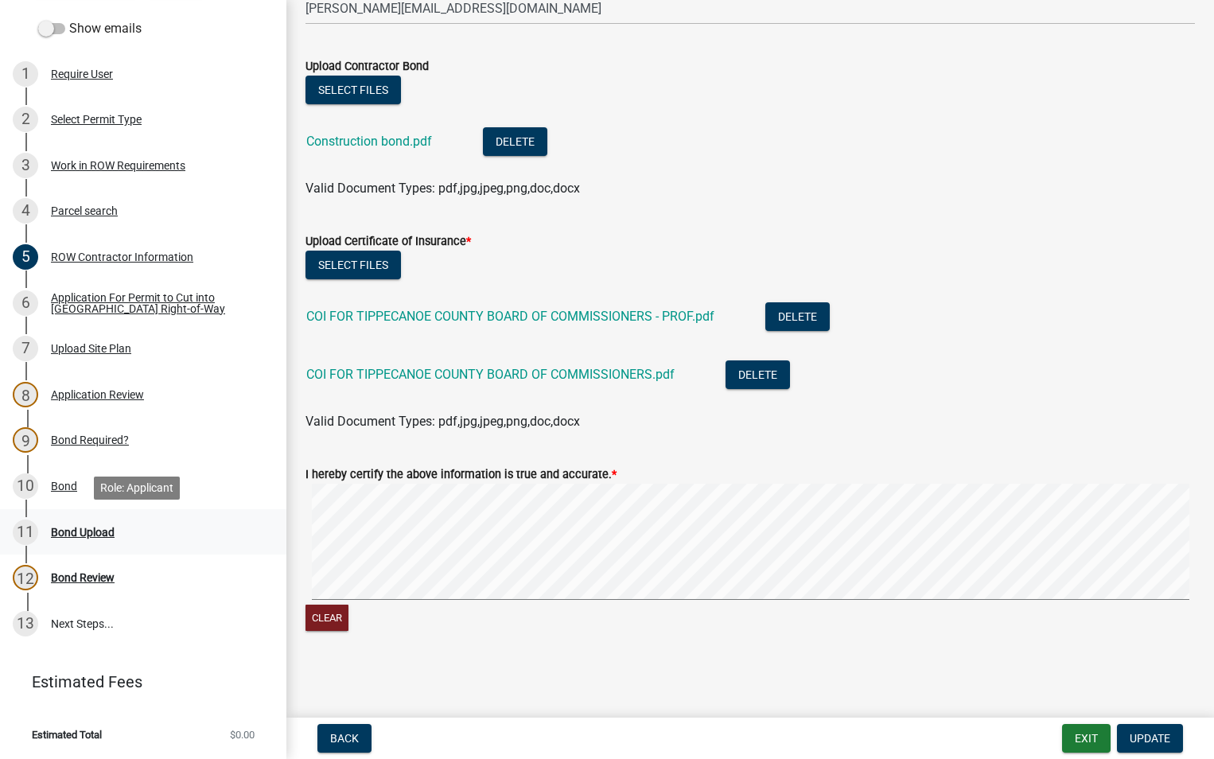
drag, startPoint x: 90, startPoint y: 530, endPoint x: 115, endPoint y: 518, distance: 27.4
click at [90, 530] on div "Bond Upload" at bounding box center [83, 532] width 64 height 11
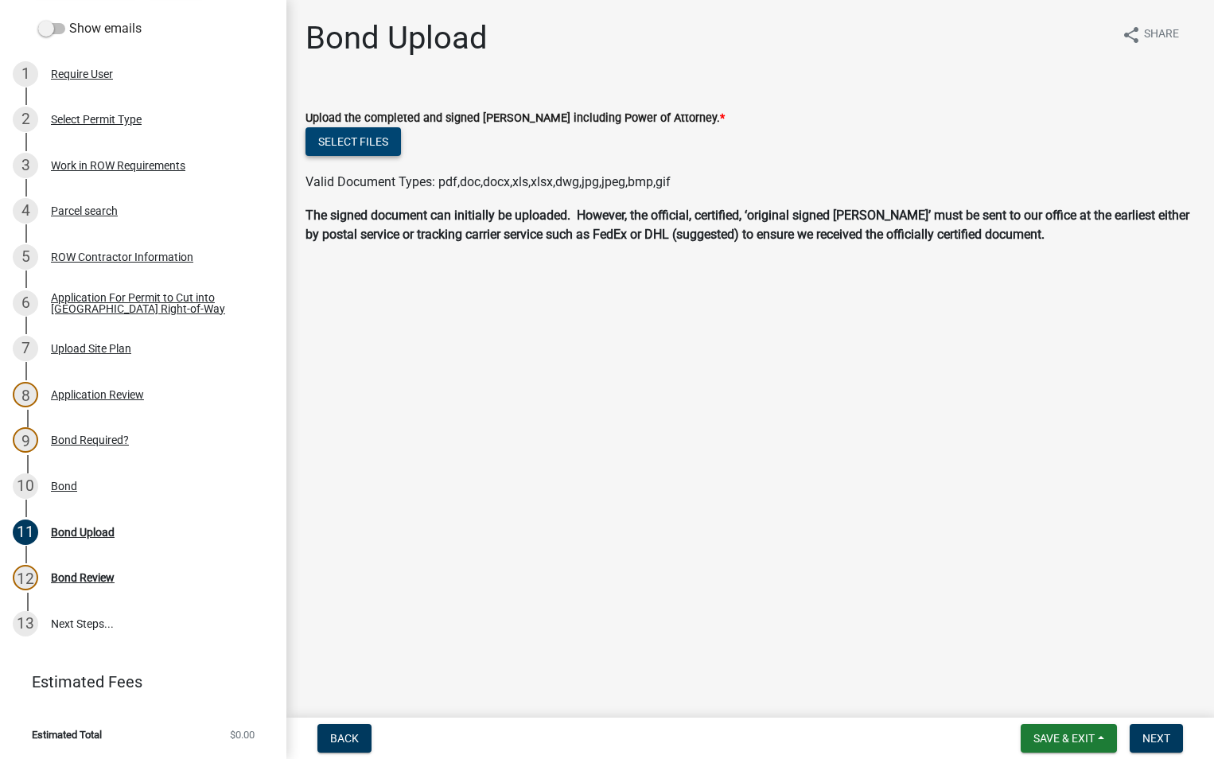
click at [371, 139] on button "Select files" at bounding box center [353, 141] width 95 height 29
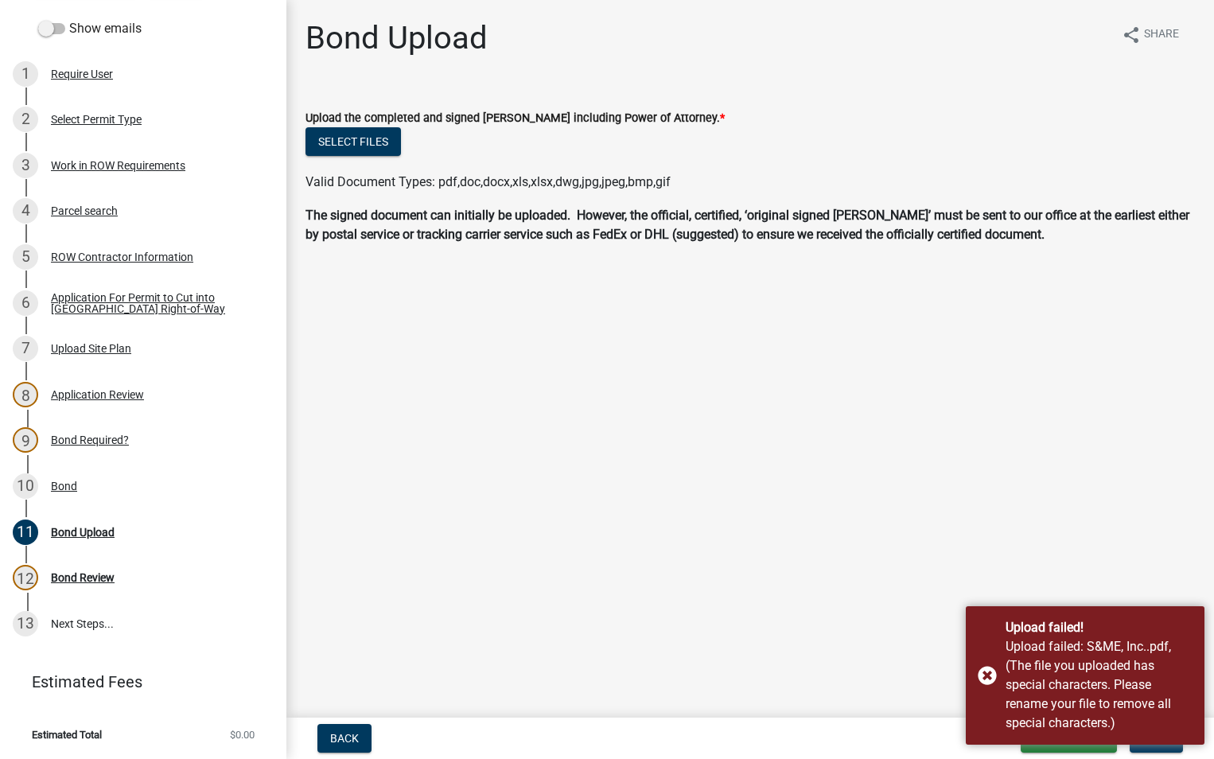
click at [950, 310] on main "Bond Upload share Share Upload the completed and signed Bond including Power of…" at bounding box center [750, 355] width 928 height 711
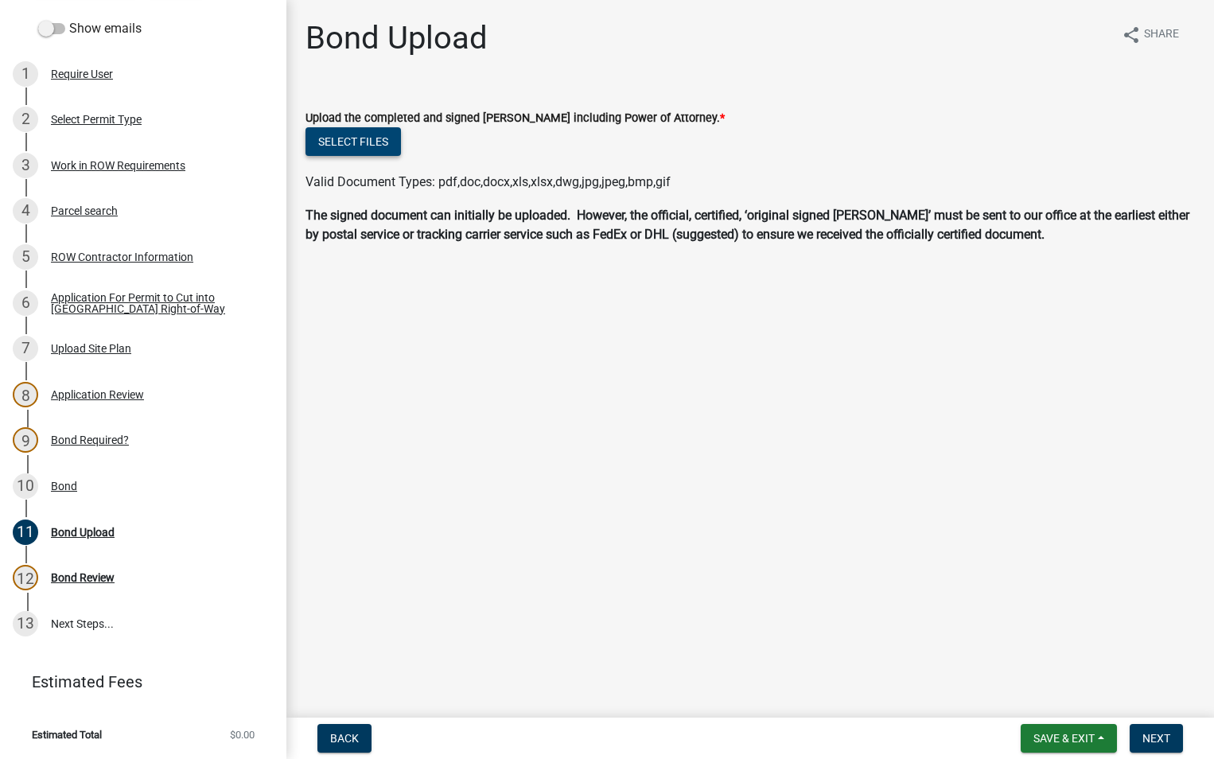
click at [349, 139] on button "Select files" at bounding box center [353, 141] width 95 height 29
click at [602, 374] on main "Bond Upload share Share Upload the completed and signed Bond including Power of…" at bounding box center [750, 355] width 928 height 711
click at [686, 403] on main "Bond Upload share Share Upload the completed and signed Bond including Power of…" at bounding box center [750, 355] width 928 height 711
click at [912, 61] on div "Bond Upload share Share" at bounding box center [751, 44] width 890 height 51
click at [360, 135] on button "Select files" at bounding box center [353, 141] width 95 height 29
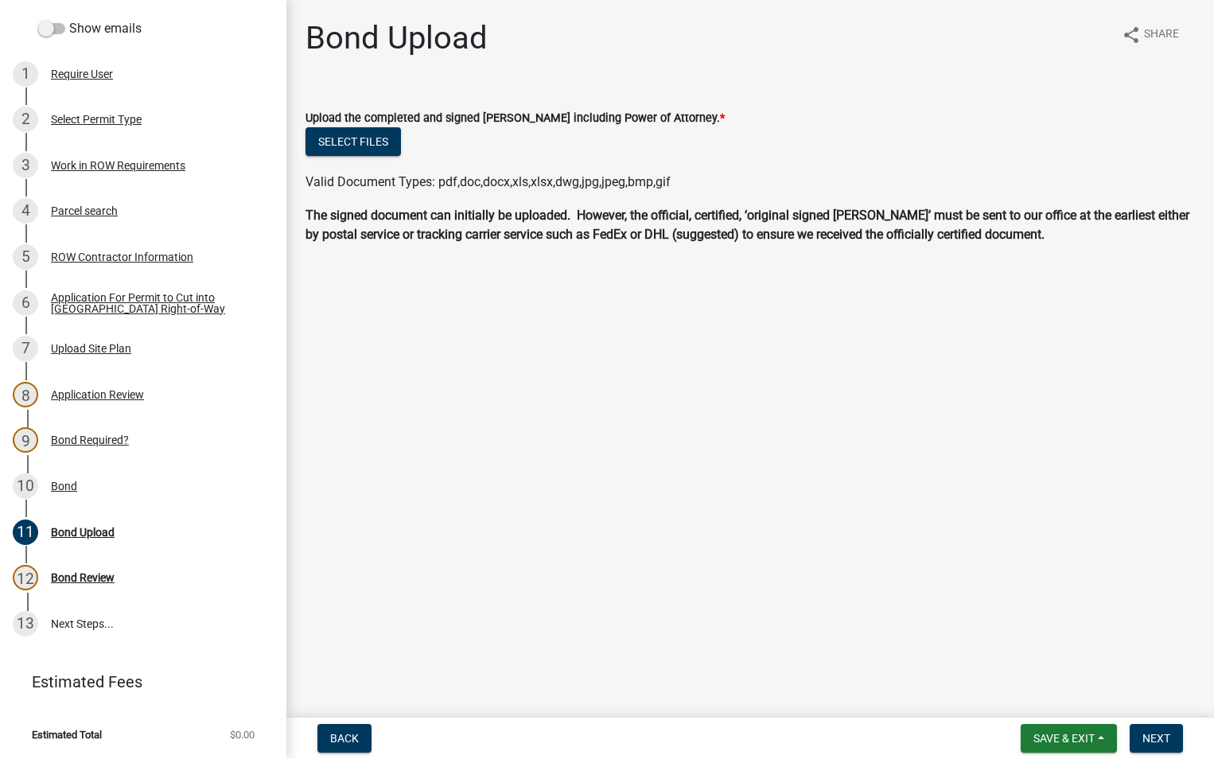
click at [955, 56] on div "Bond Upload share Share" at bounding box center [751, 44] width 890 height 51
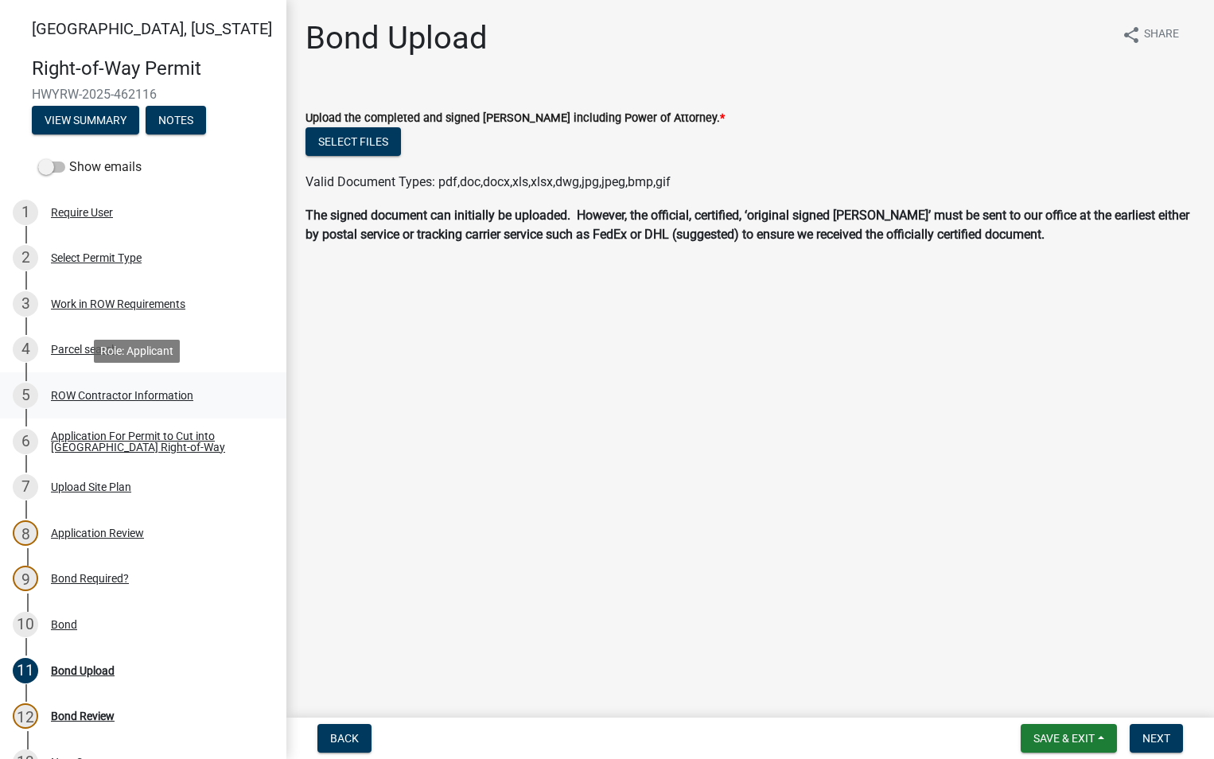
click at [137, 396] on div "ROW Contractor Information" at bounding box center [122, 395] width 142 height 11
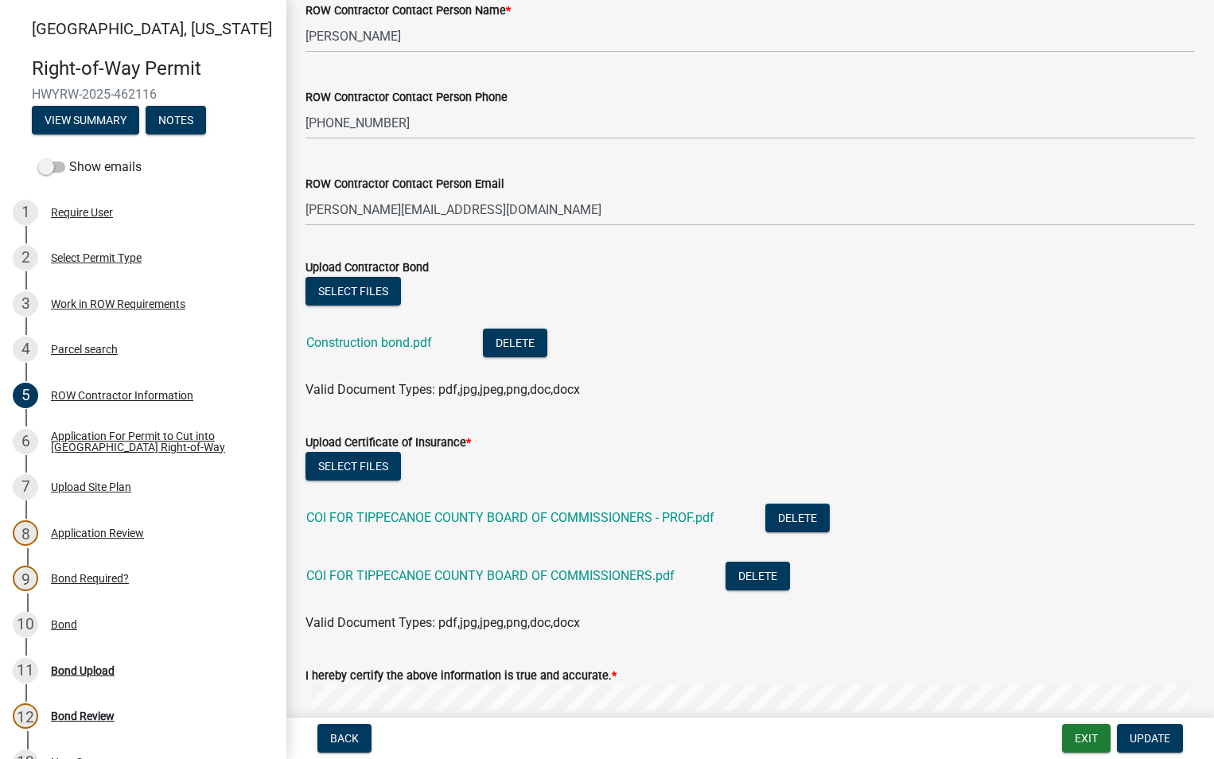
scroll to position [716, 0]
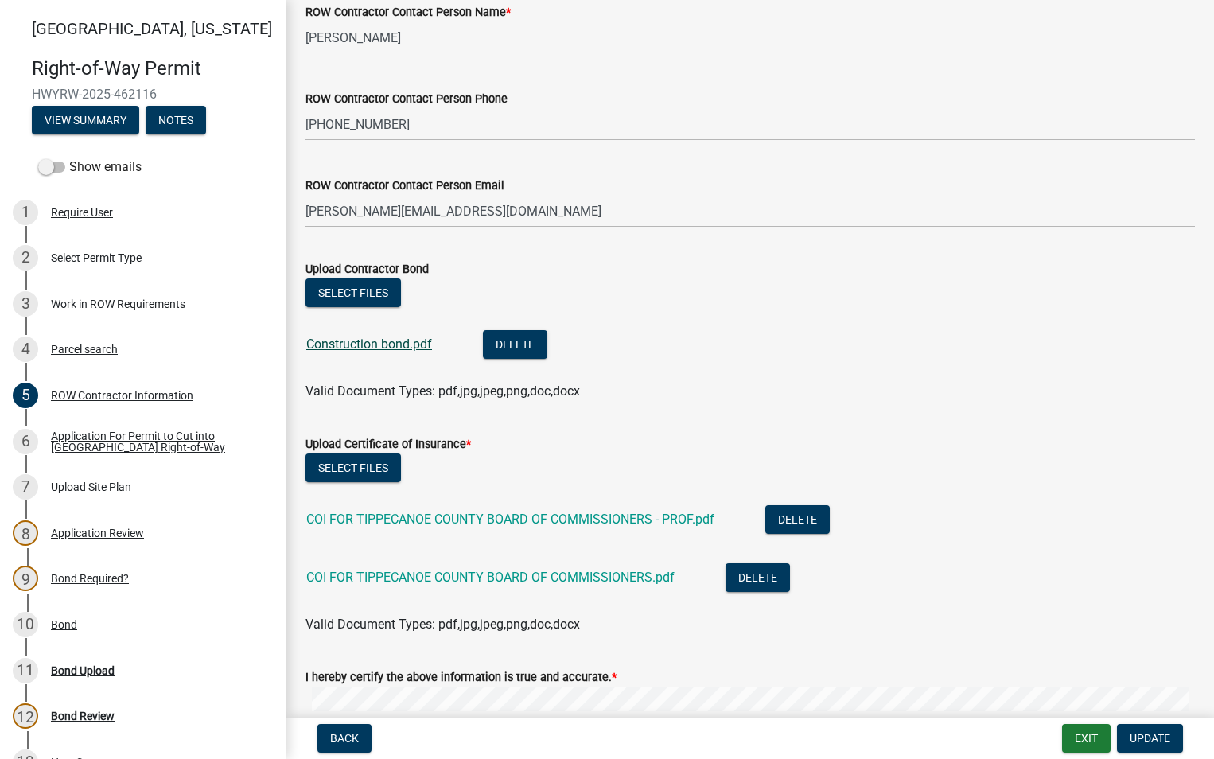
click at [396, 344] on link "Construction bond.pdf" at bounding box center [369, 344] width 126 height 15
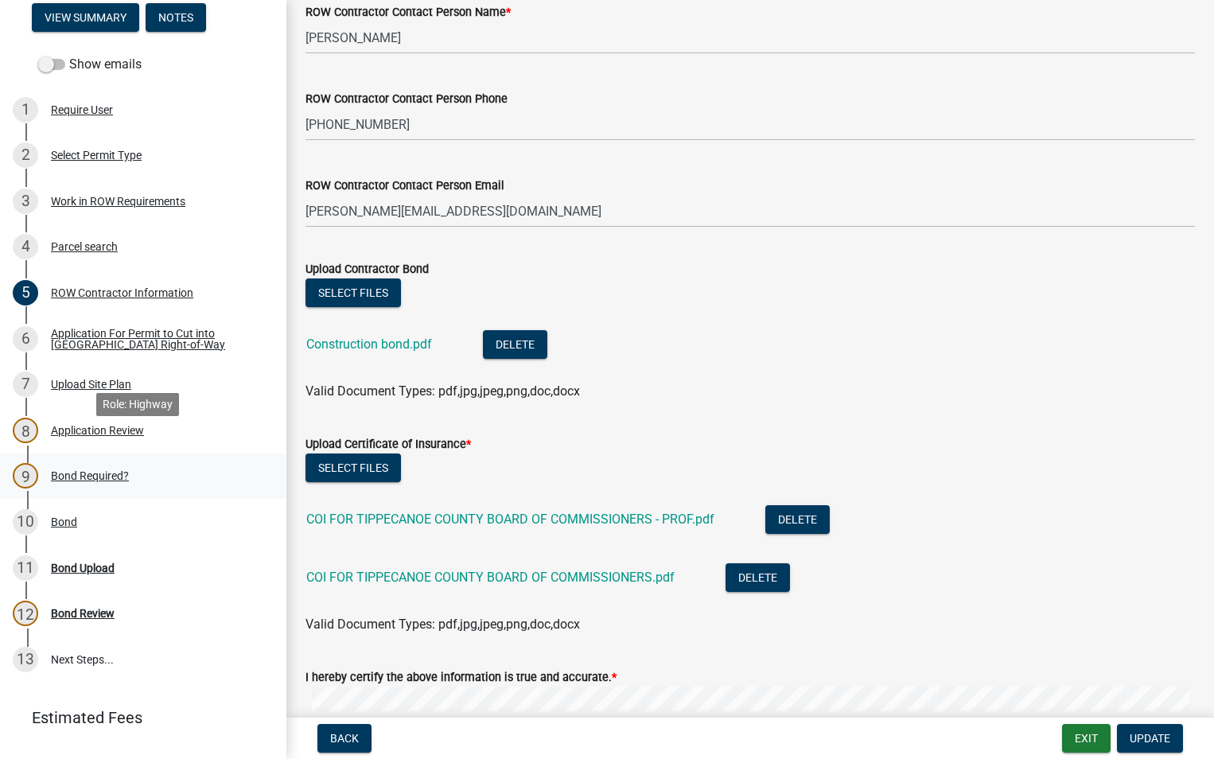
scroll to position [138, 0]
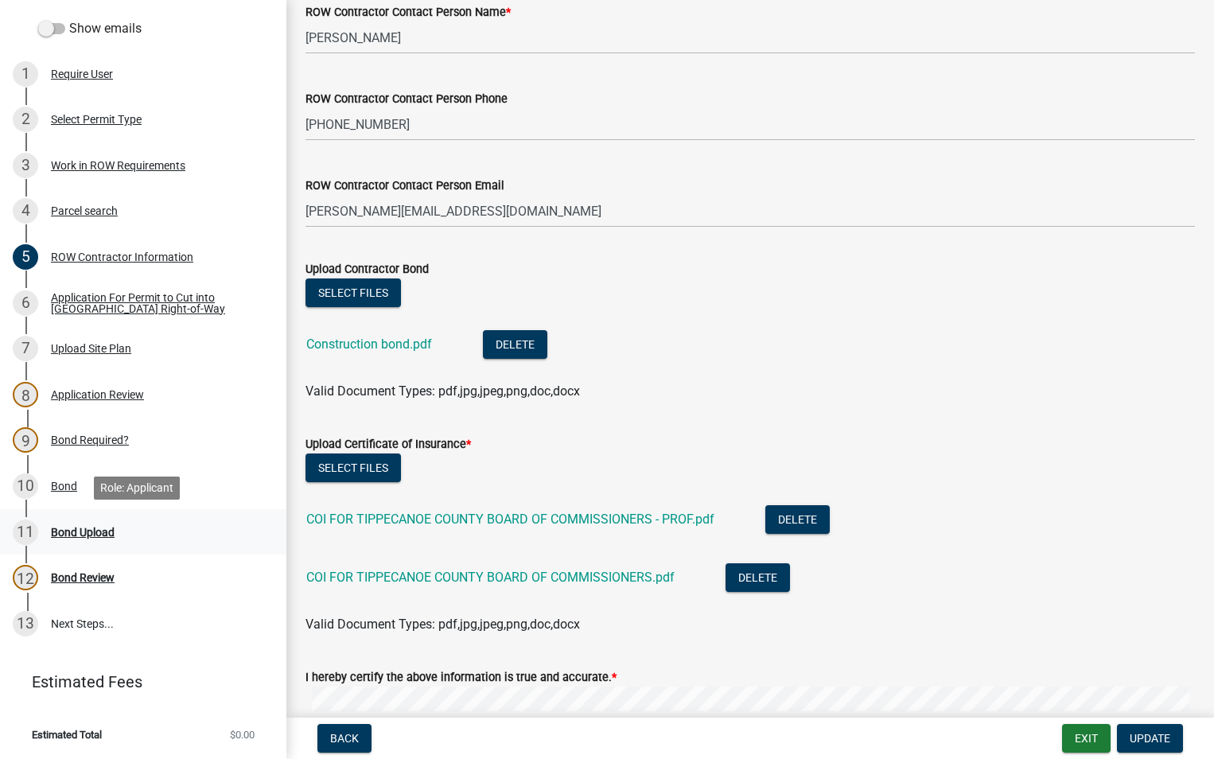
click at [106, 529] on div "Bond Upload" at bounding box center [83, 532] width 64 height 11
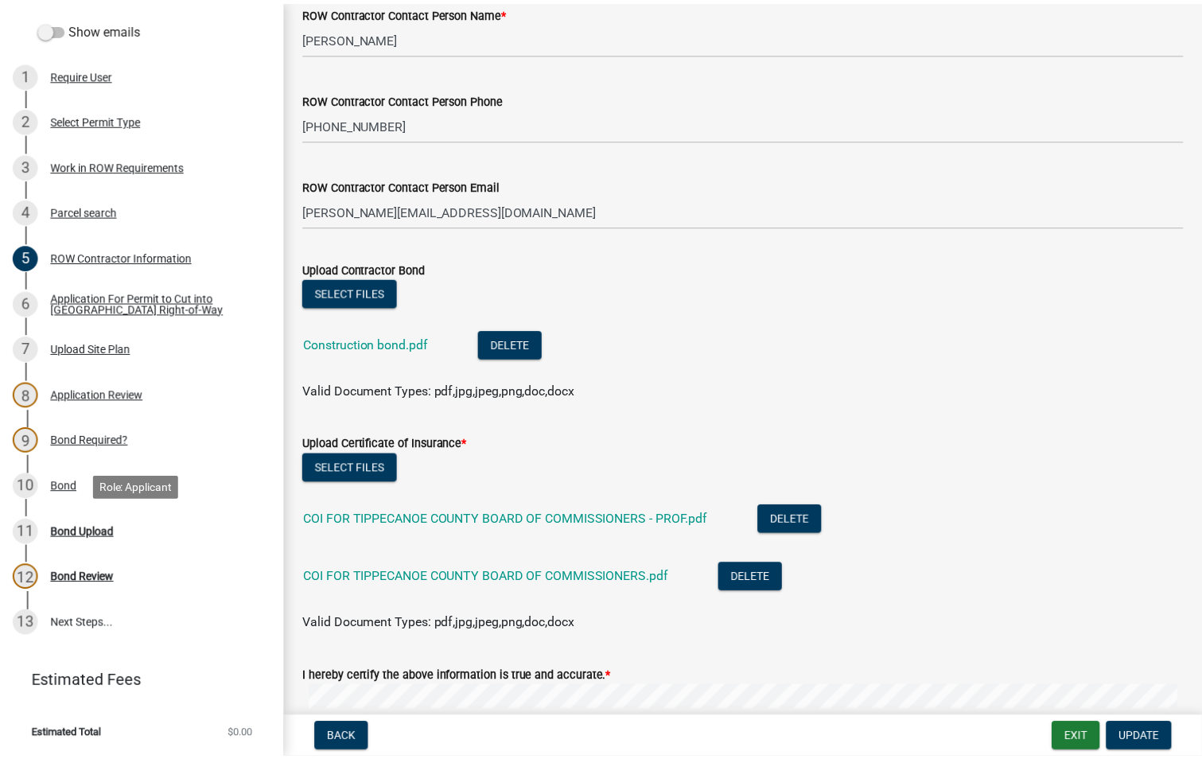
scroll to position [0, 0]
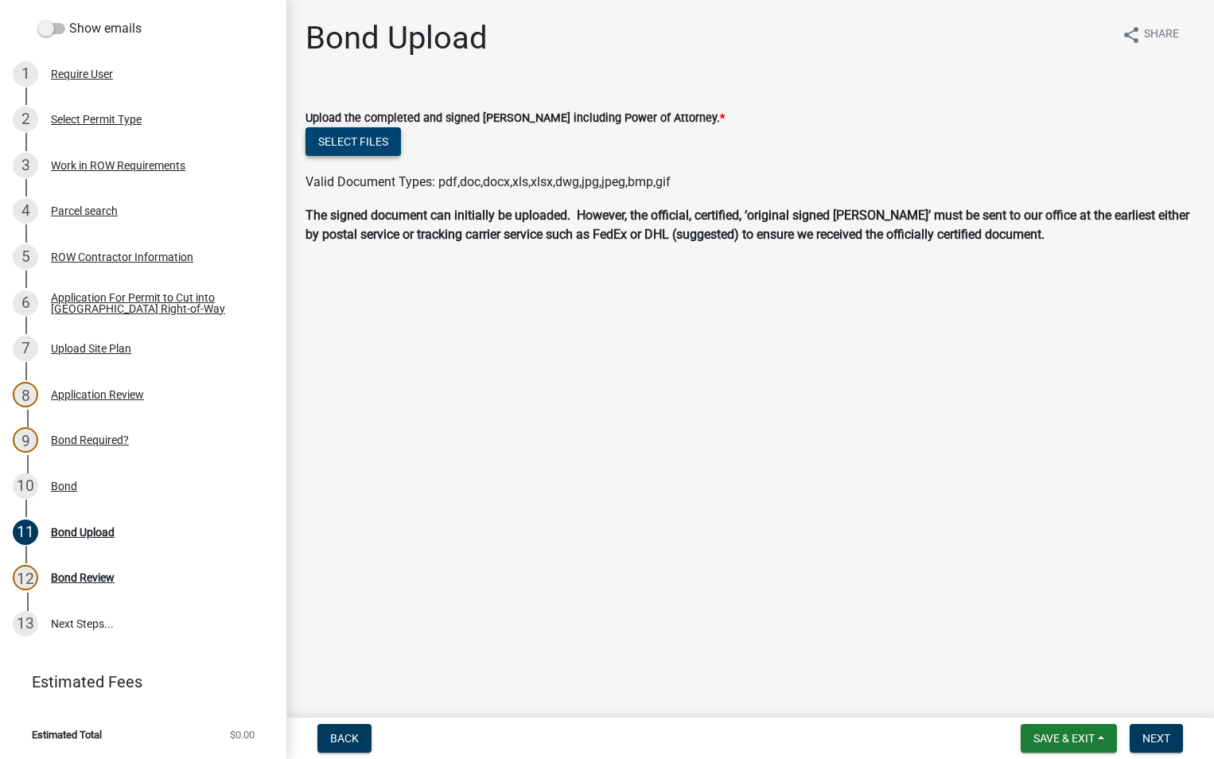
click at [352, 136] on button "Select files" at bounding box center [353, 141] width 95 height 29
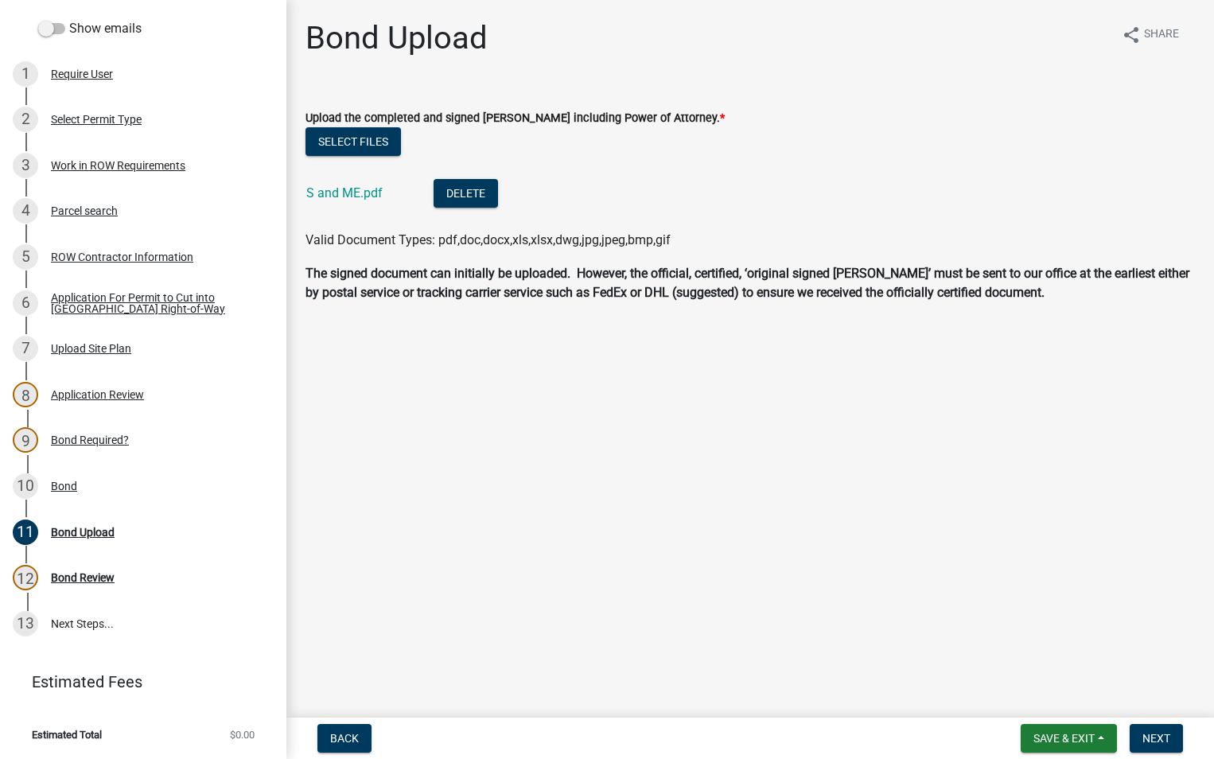
drag, startPoint x: 1159, startPoint y: 742, endPoint x: 1112, endPoint y: 672, distance: 83.9
click at [1112, 672] on main "Bond Upload share Share Upload the completed and signed Bond including Power of…" at bounding box center [750, 355] width 928 height 711
click at [1163, 741] on span "Next" at bounding box center [1157, 738] width 28 height 13
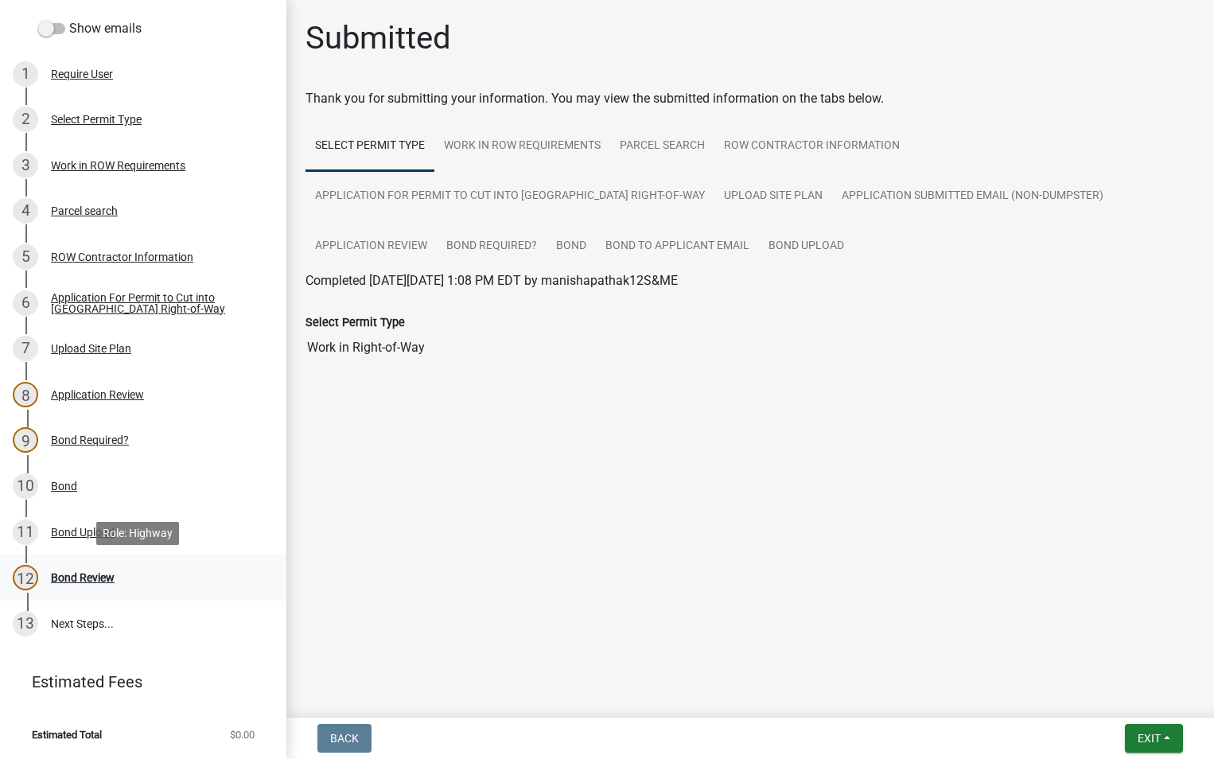
click at [80, 577] on div "Bond Review" at bounding box center [83, 577] width 64 height 11
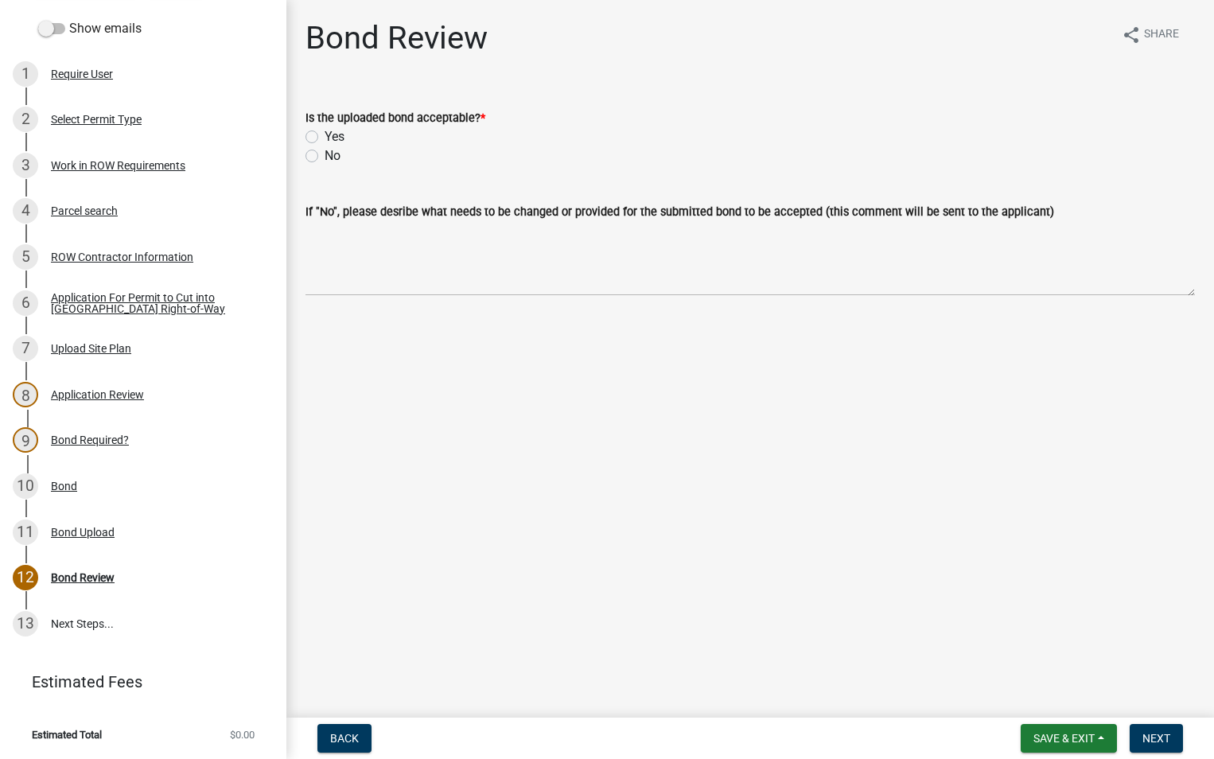
click at [325, 138] on label "Yes" at bounding box center [335, 136] width 20 height 19
click at [325, 138] on input "Yes" at bounding box center [330, 132] width 10 height 10
radio input "true"
click at [1151, 740] on span "Next" at bounding box center [1157, 738] width 28 height 13
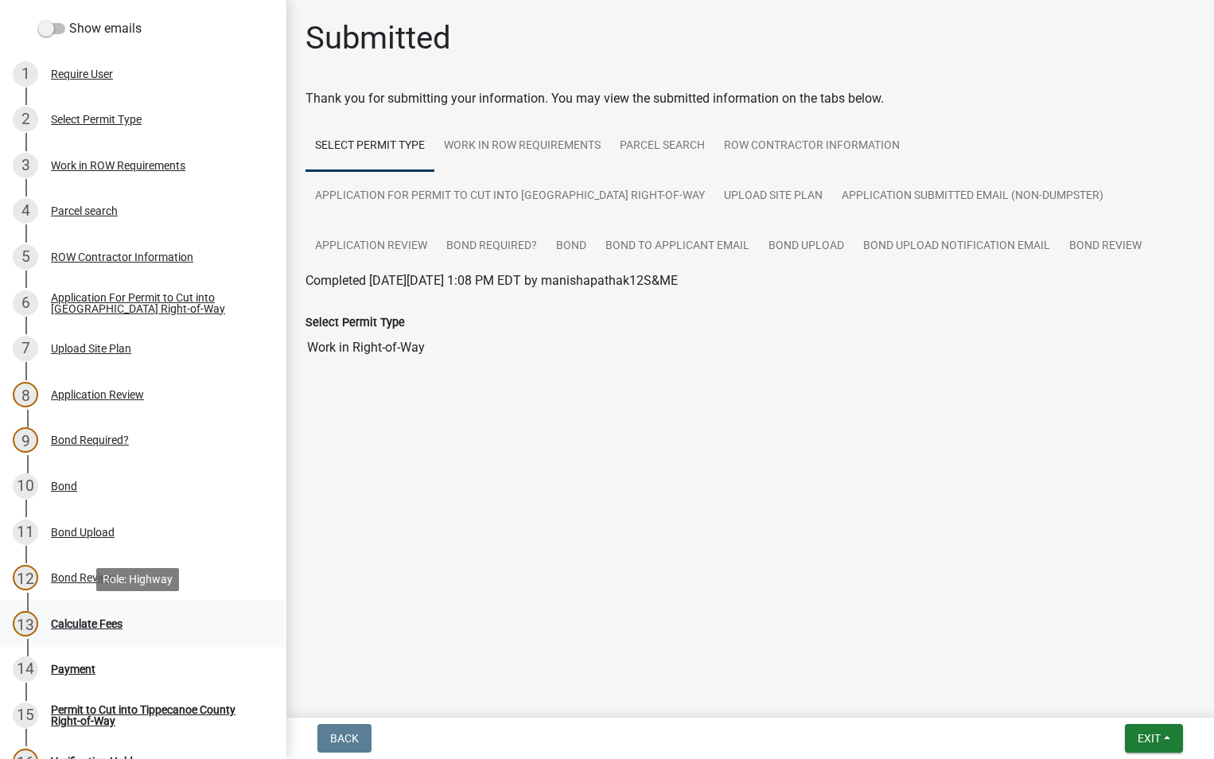
click at [99, 620] on div "Calculate Fees" at bounding box center [87, 623] width 72 height 11
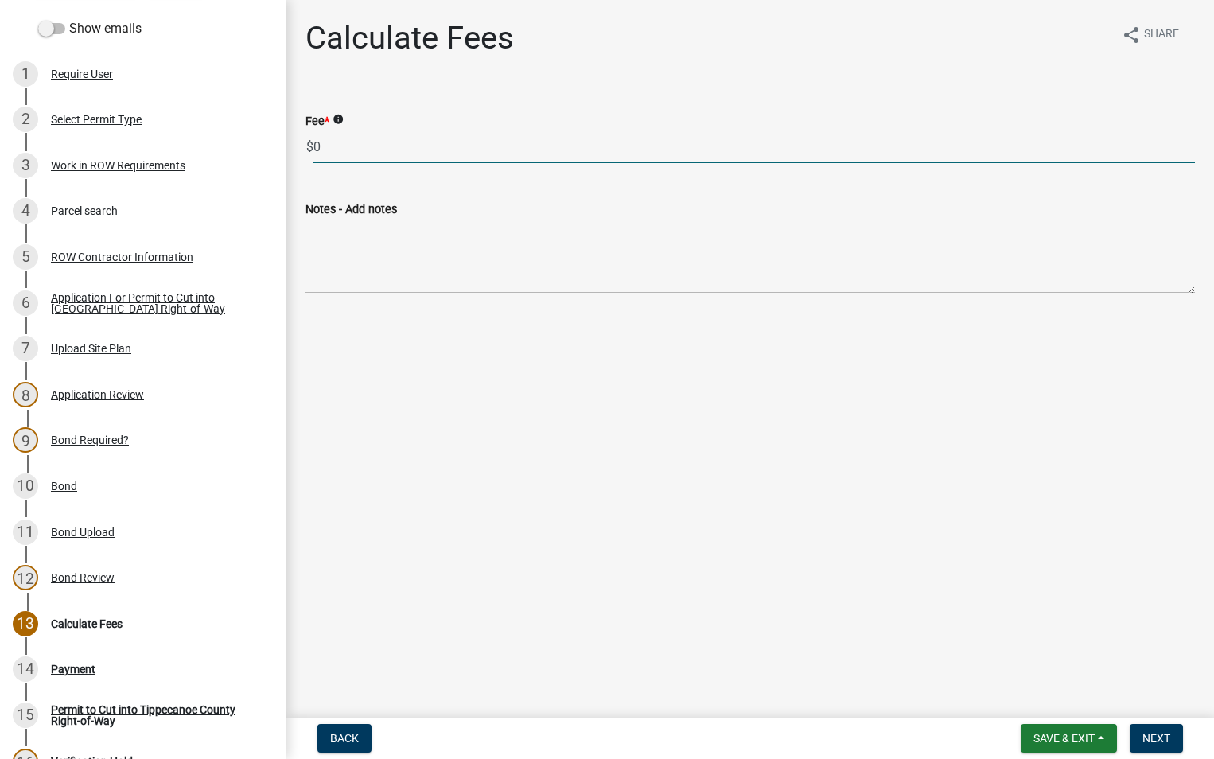
click at [334, 150] on input "0" at bounding box center [755, 147] width 882 height 33
type input "30.00"
drag, startPoint x: 353, startPoint y: 147, endPoint x: 265, endPoint y: 148, distance: 88.3
click at [265, 148] on div "Tippecanoe County, Indiana Right-of-Way Permit HWYRW-2025-462116 View Summary N…" at bounding box center [607, 379] width 1214 height 759
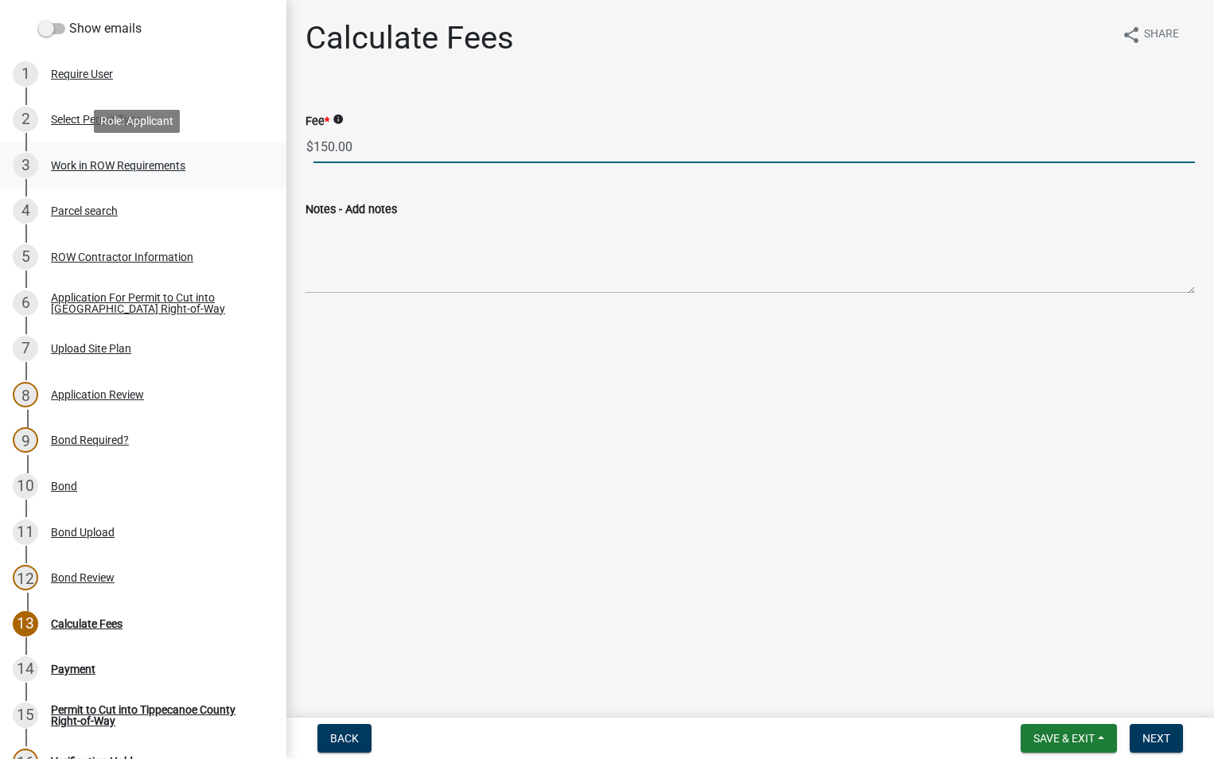
type input "150.00"
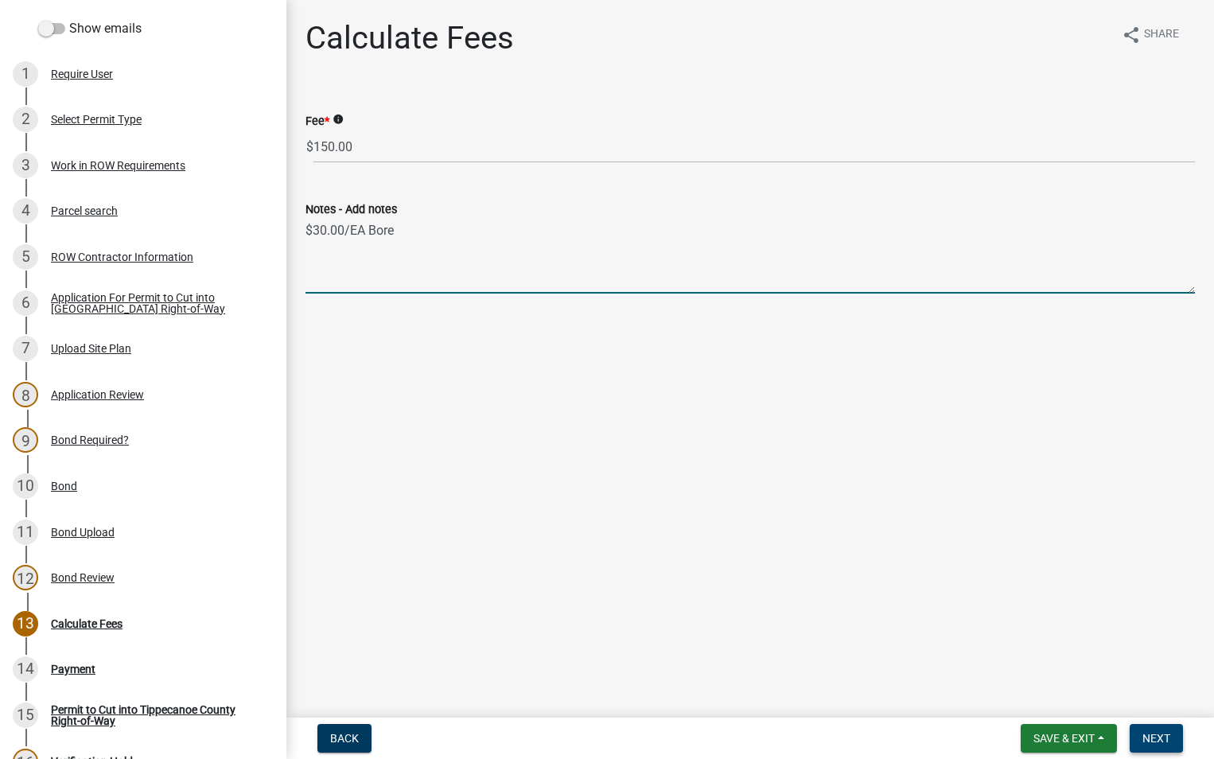
type textarea "$30.00/EA Bore"
click at [1164, 732] on span "Next" at bounding box center [1157, 738] width 28 height 13
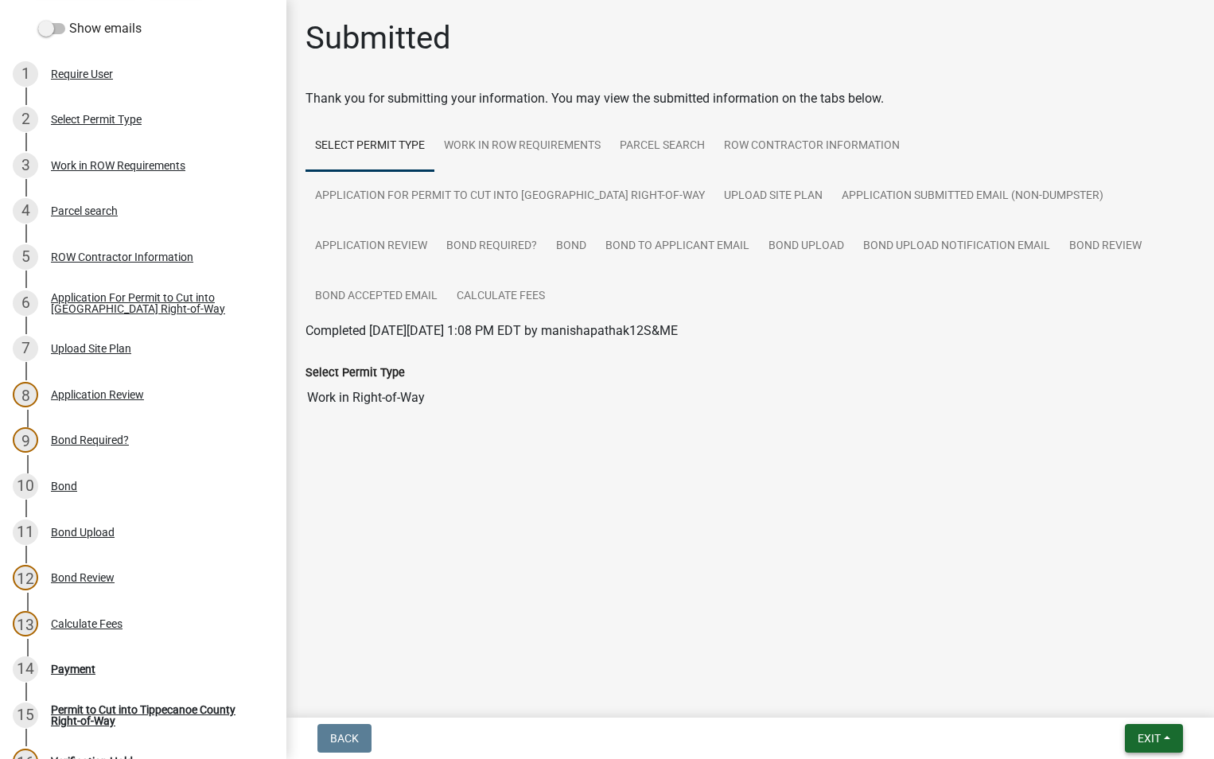
click at [1145, 736] on span "Exit" at bounding box center [1149, 738] width 23 height 13
click at [1115, 698] on button "Save & Exit" at bounding box center [1119, 697] width 127 height 38
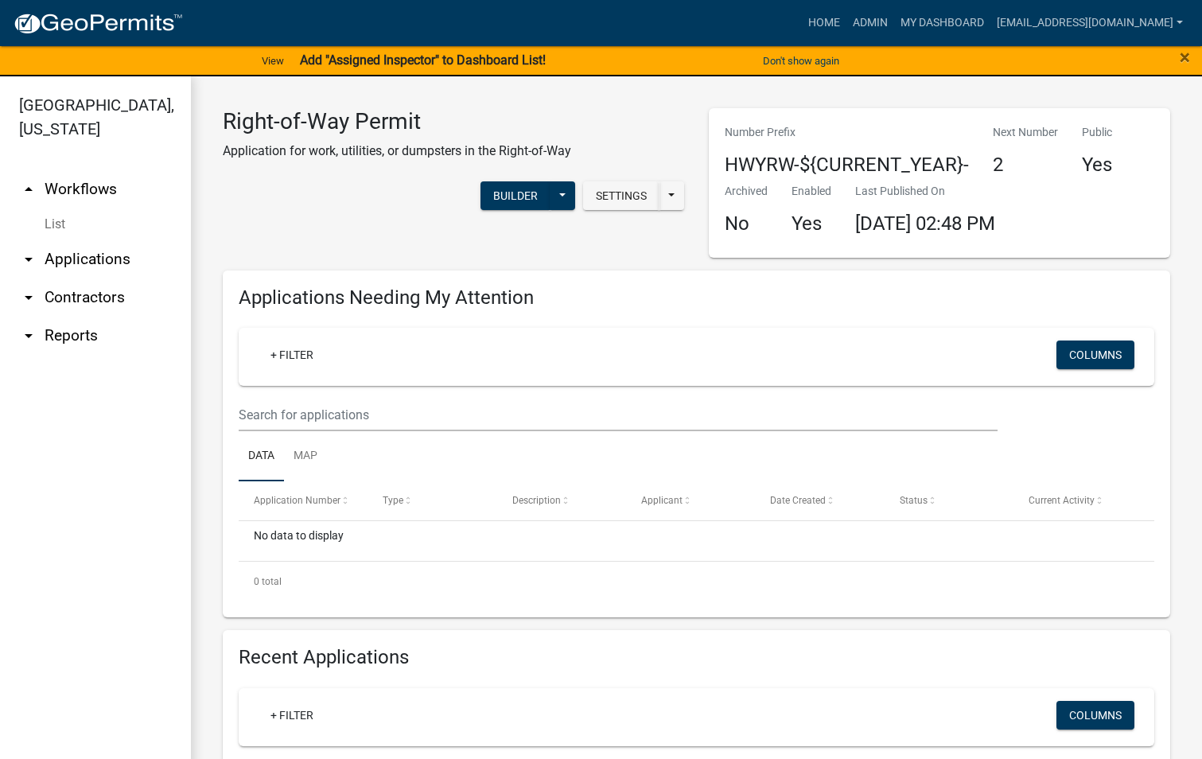
click at [528, 247] on div "Right-of-Way Permit Application for work, utilities, or dumpsters in the Right-…" at bounding box center [454, 183] width 486 height 150
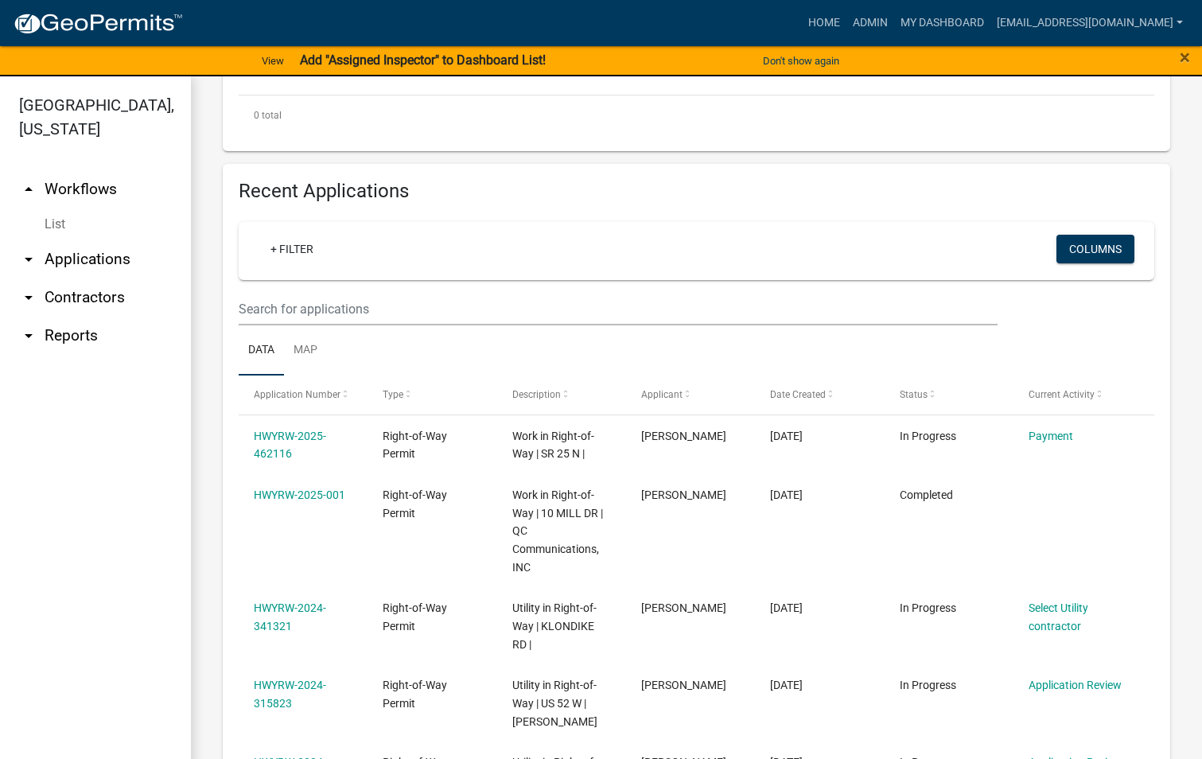
scroll to position [477, 0]
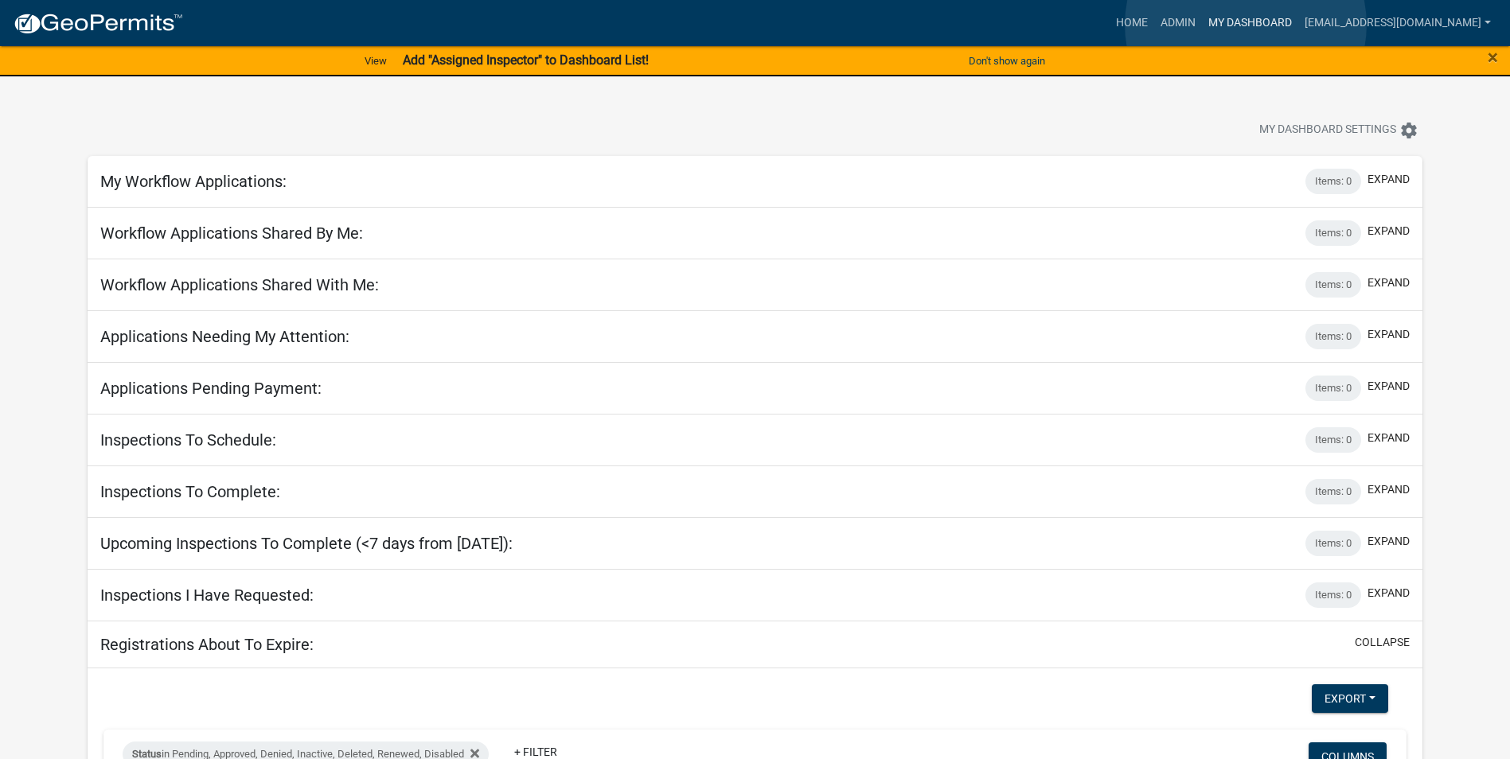
click at [1245, 25] on link "My Dashboard" at bounding box center [1250, 23] width 96 height 30
click at [1196, 21] on link "Admin" at bounding box center [1178, 23] width 48 height 30
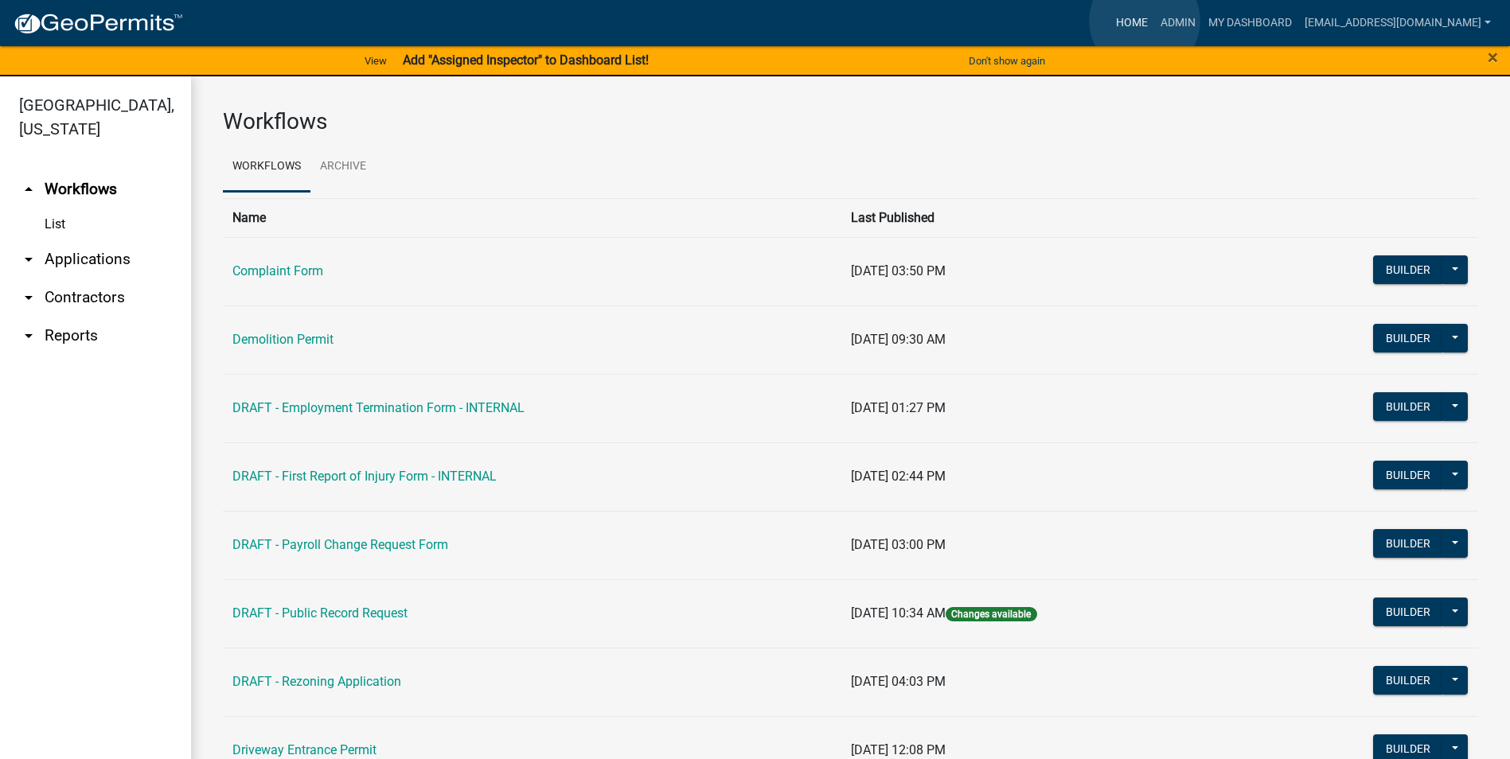
click at [1144, 21] on link "Home" at bounding box center [1131, 23] width 45 height 30
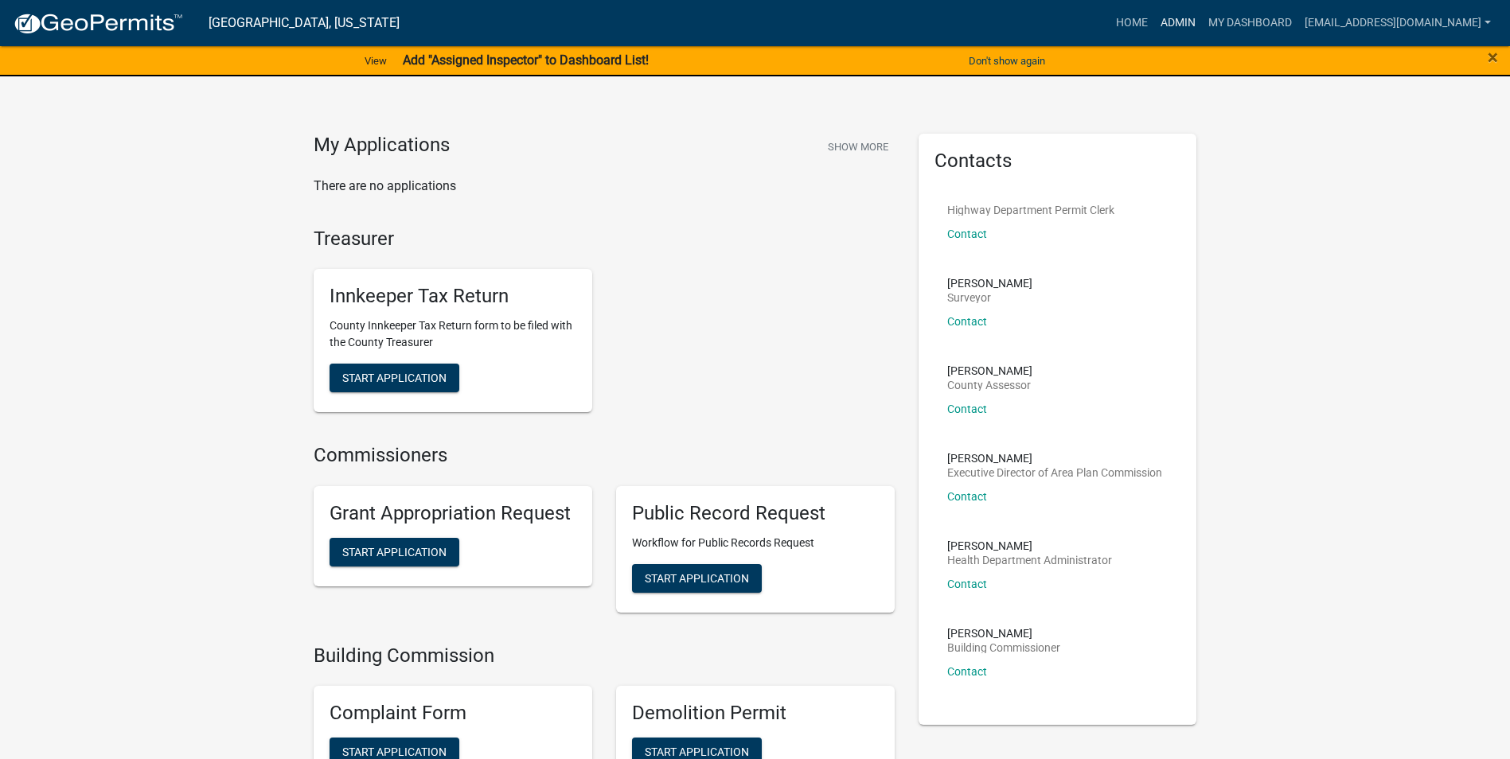
click at [1198, 21] on link "Admin" at bounding box center [1178, 23] width 48 height 30
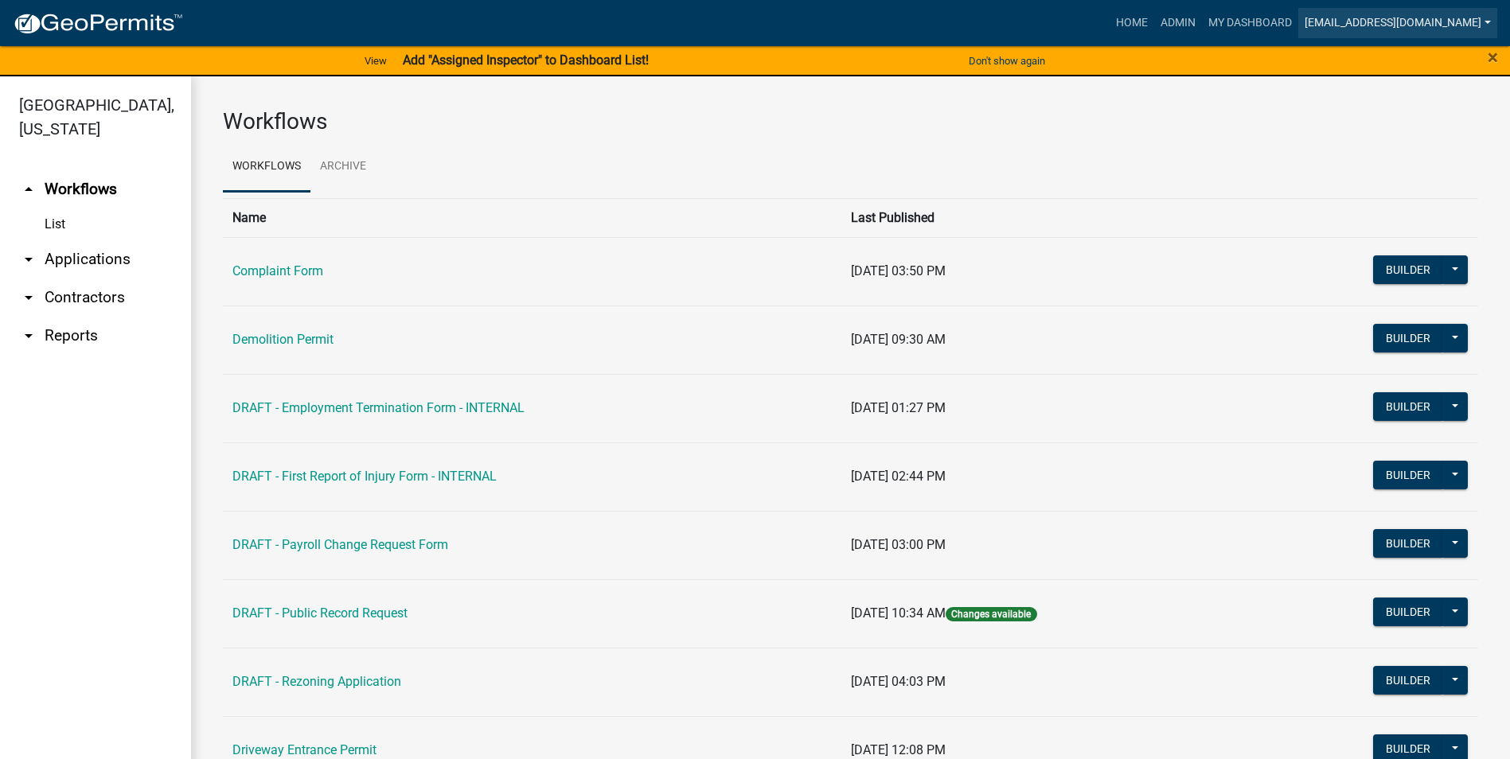
click at [1424, 23] on link "[EMAIL_ADDRESS][DOMAIN_NAME]" at bounding box center [1397, 23] width 199 height 30
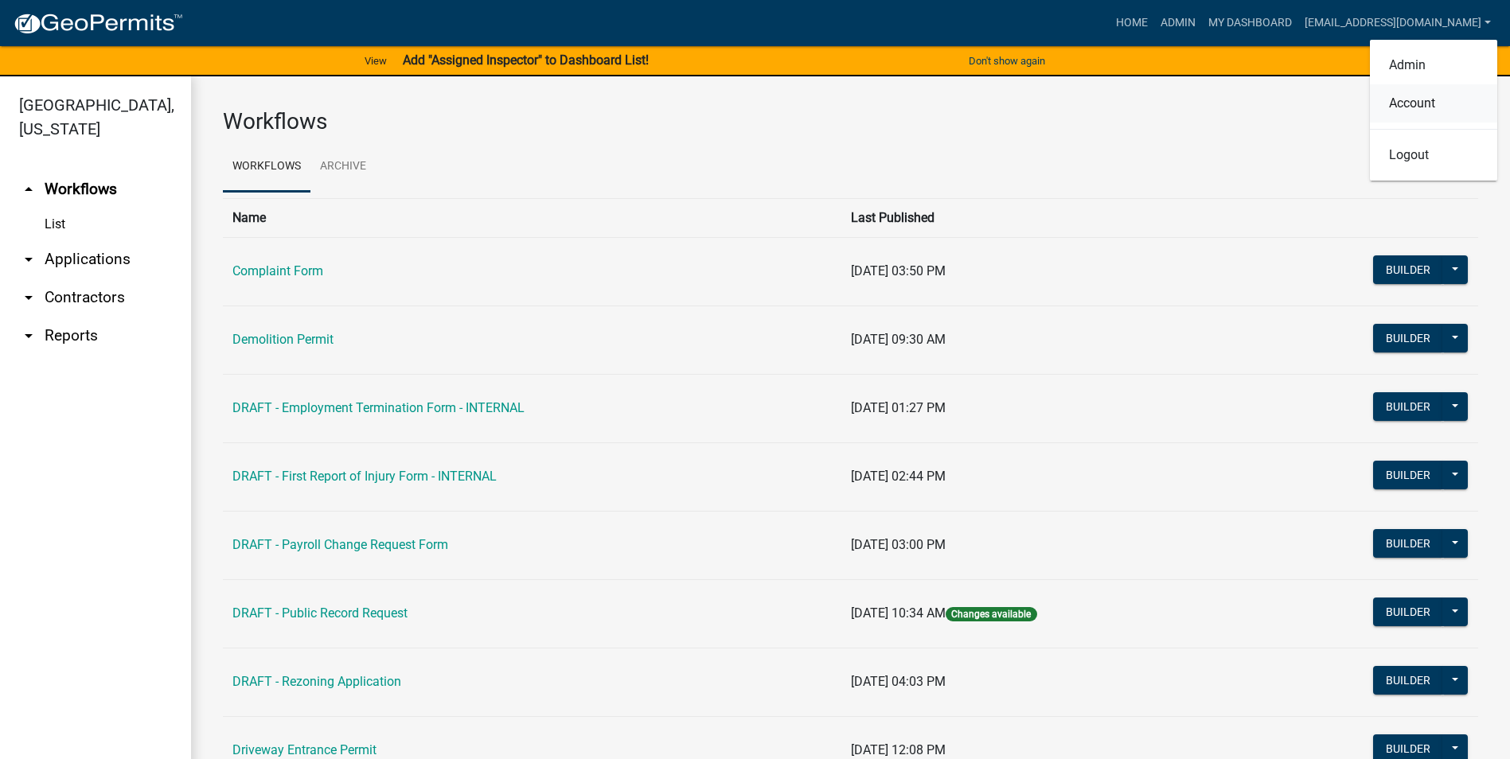
click at [1424, 100] on link "Account" at bounding box center [1433, 103] width 127 height 38
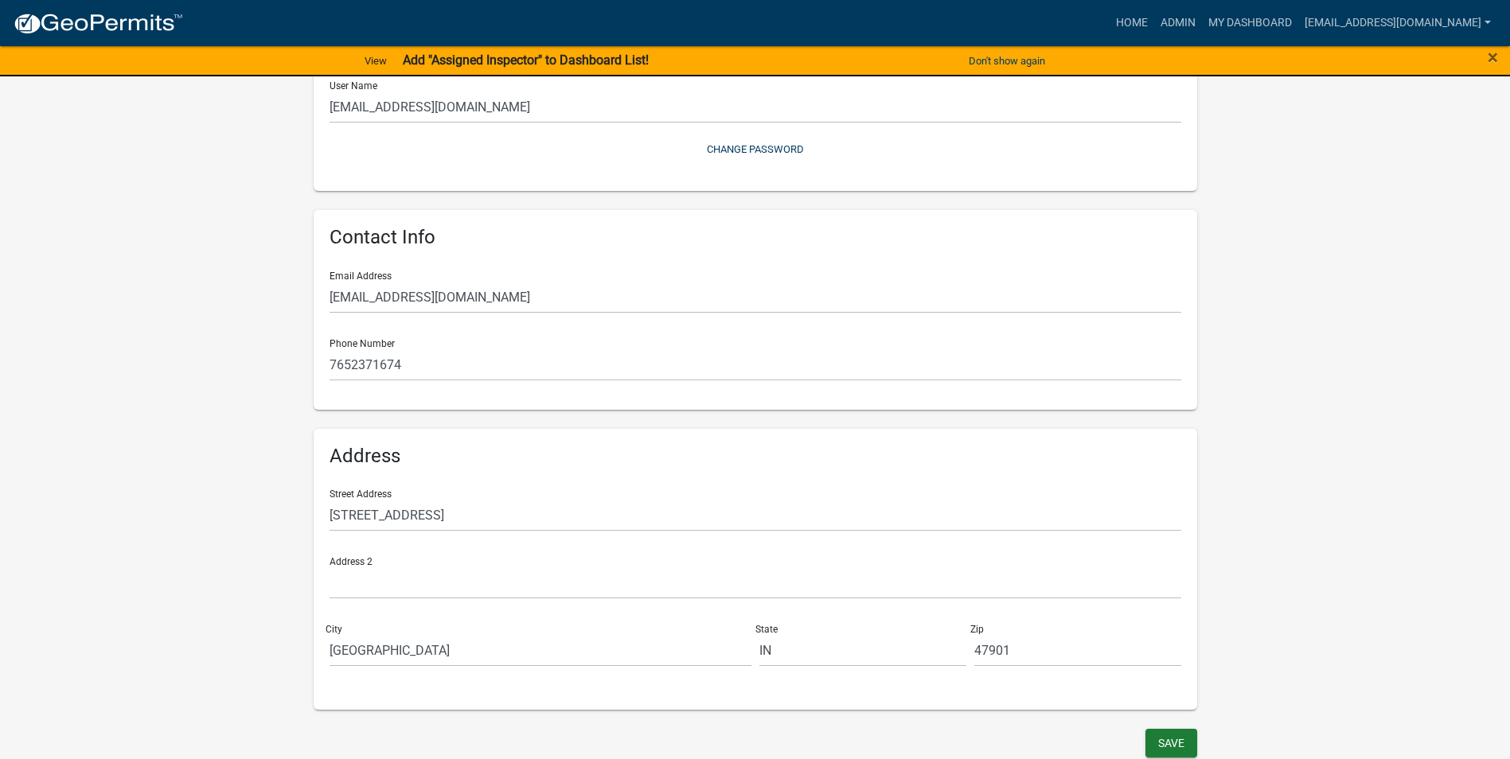
scroll to position [197, 0]
click at [1263, 22] on link "My Dashboard" at bounding box center [1250, 23] width 96 height 30
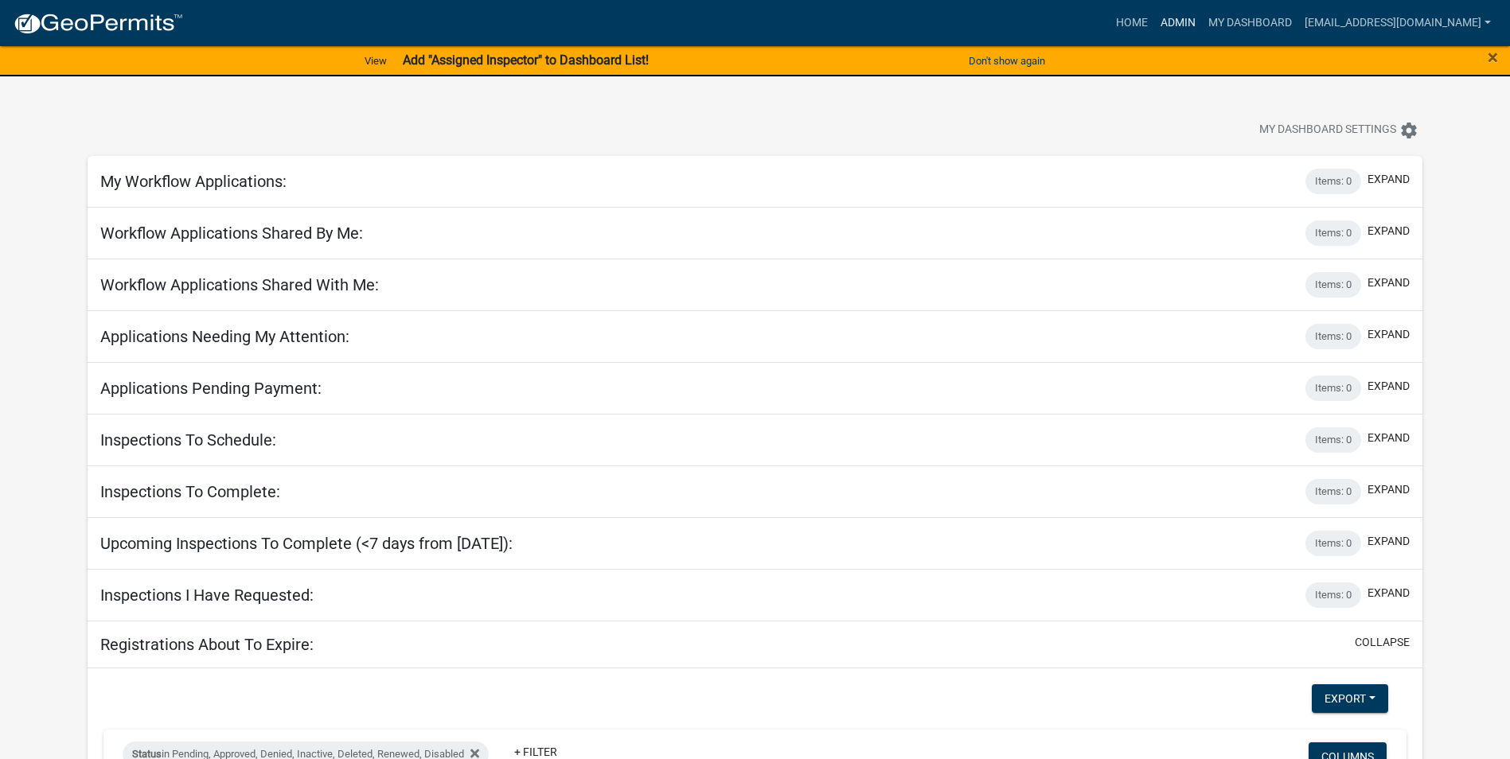
click at [1189, 16] on link "Admin" at bounding box center [1178, 23] width 48 height 30
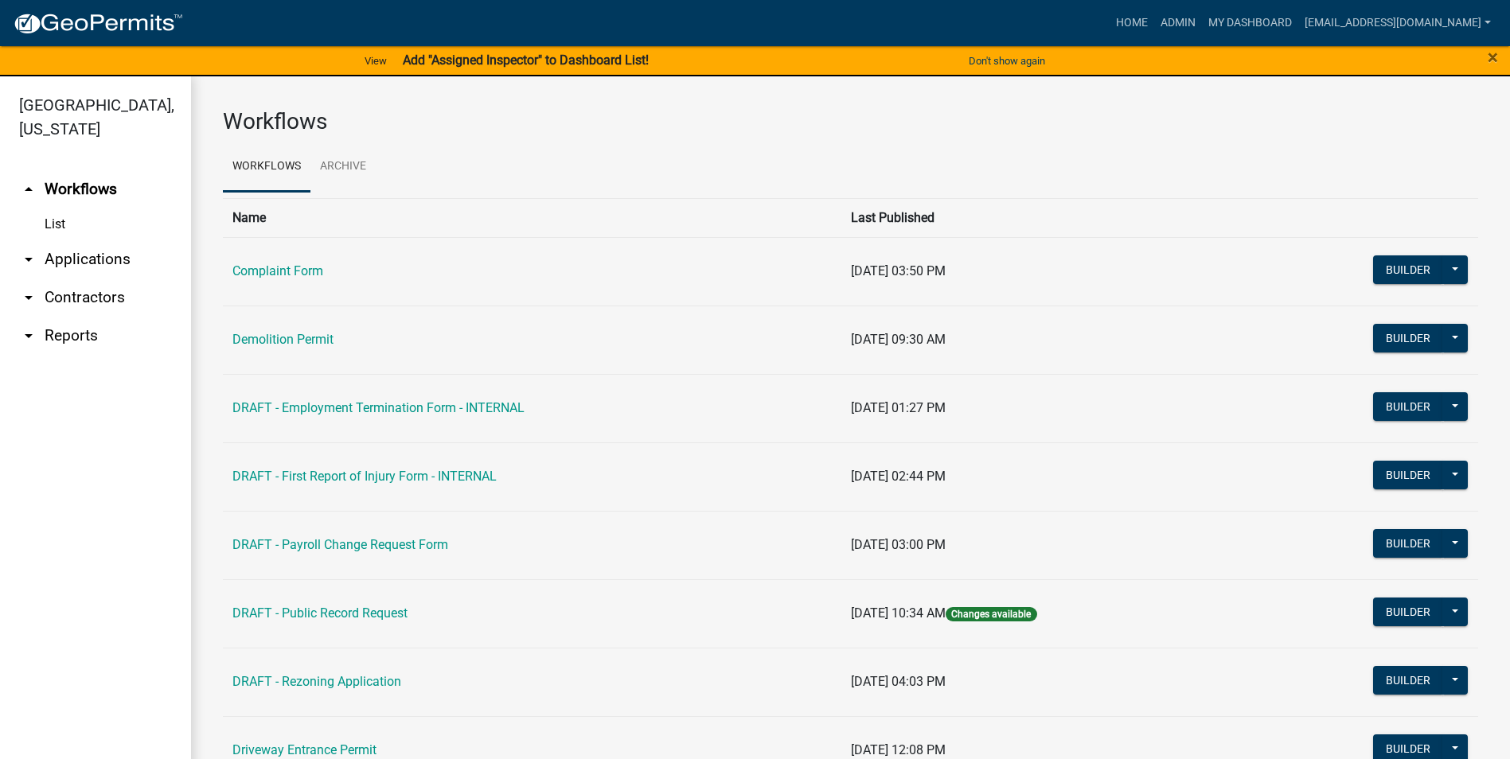
click at [110, 259] on link "arrow_drop_down Applications" at bounding box center [95, 259] width 191 height 38
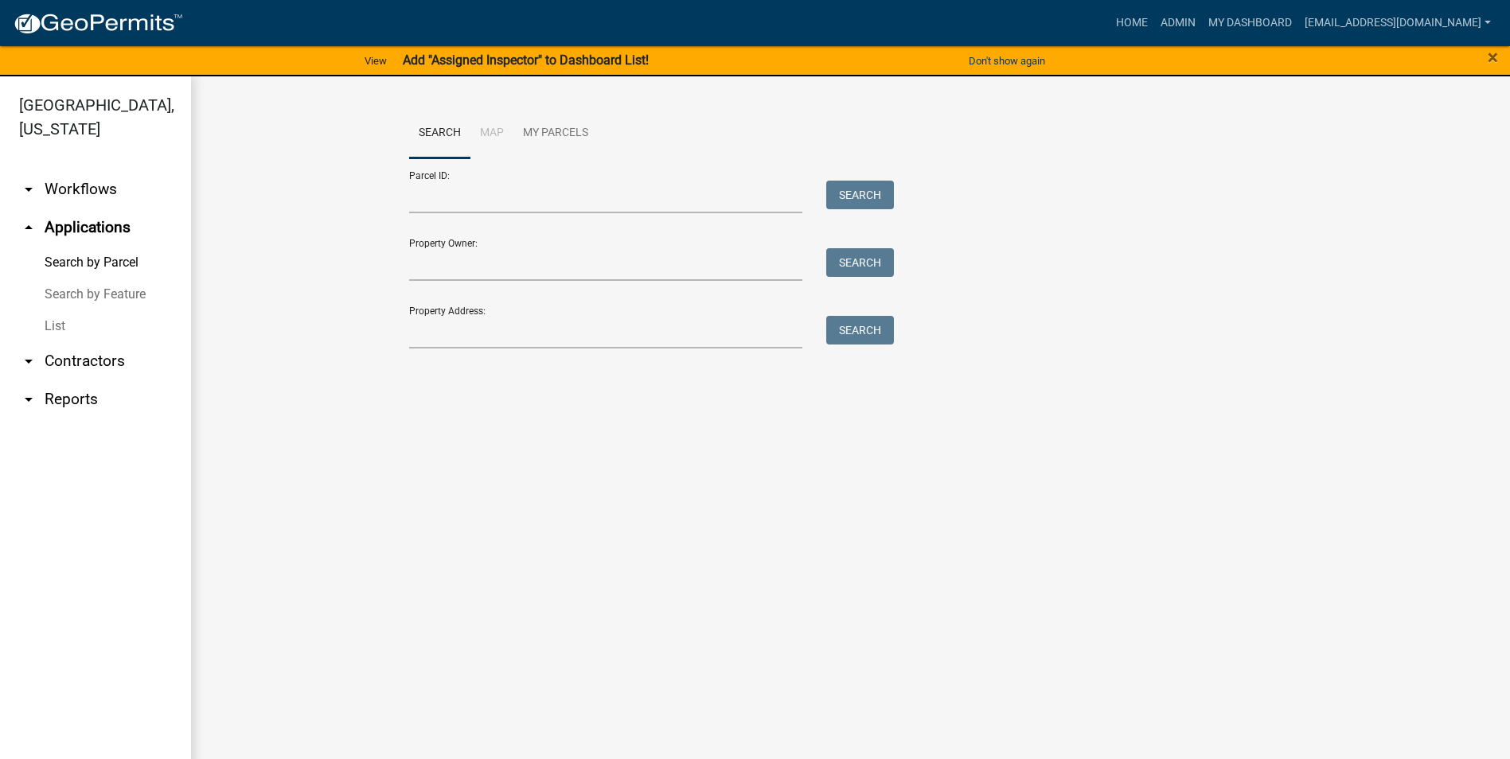
click at [61, 325] on link "List" at bounding box center [95, 326] width 191 height 32
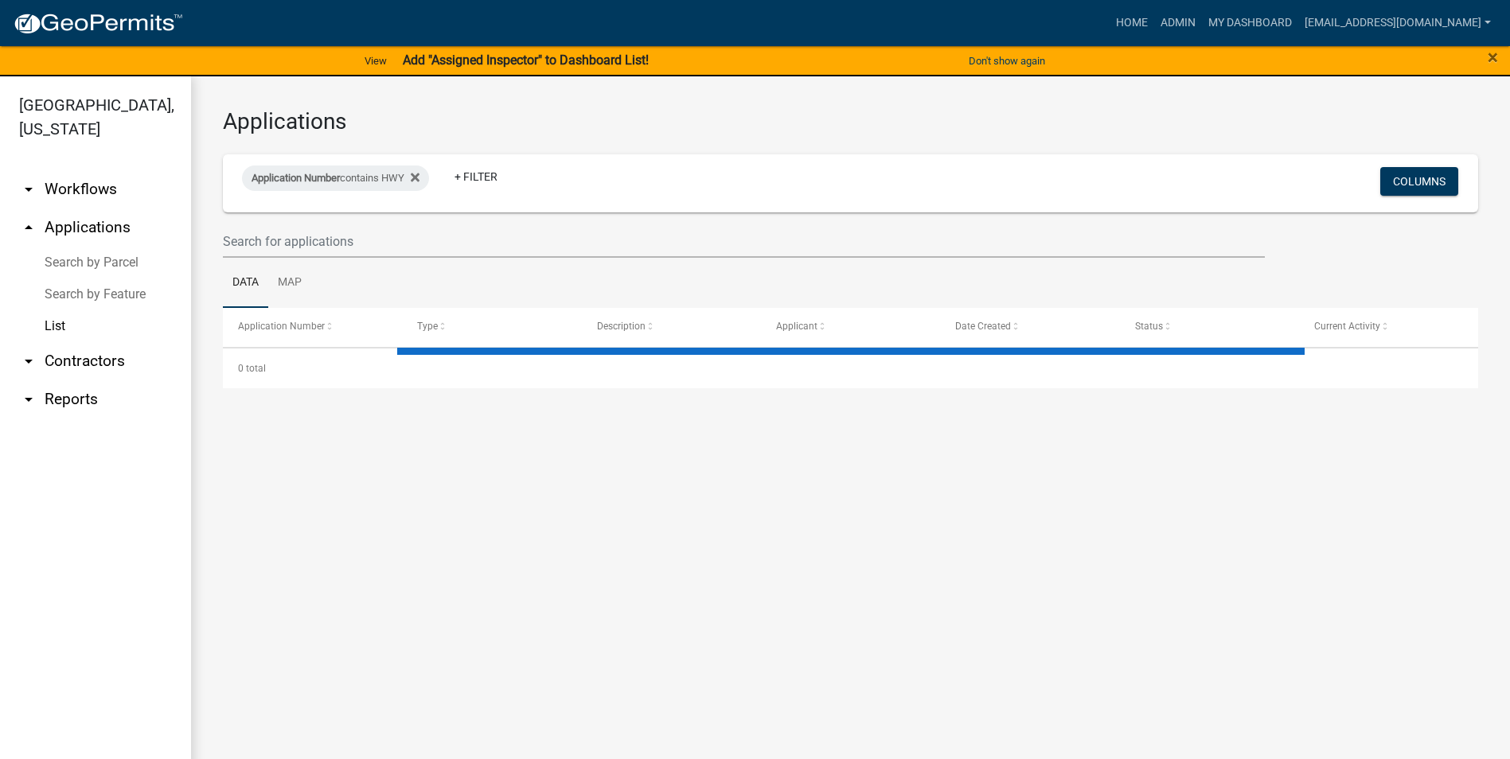
select select "3: 100"
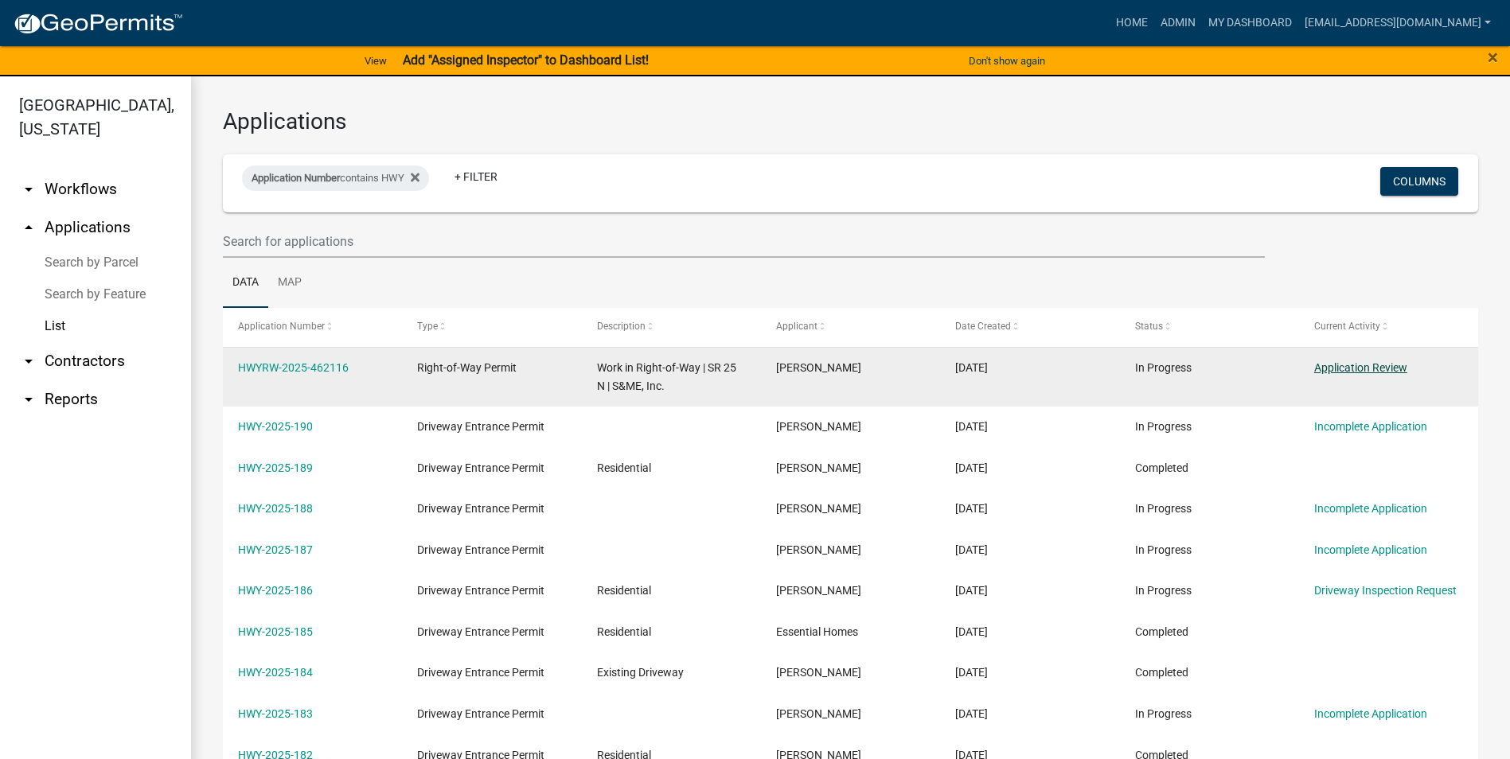
click at [1359, 369] on link "Application Review" at bounding box center [1360, 367] width 93 height 13
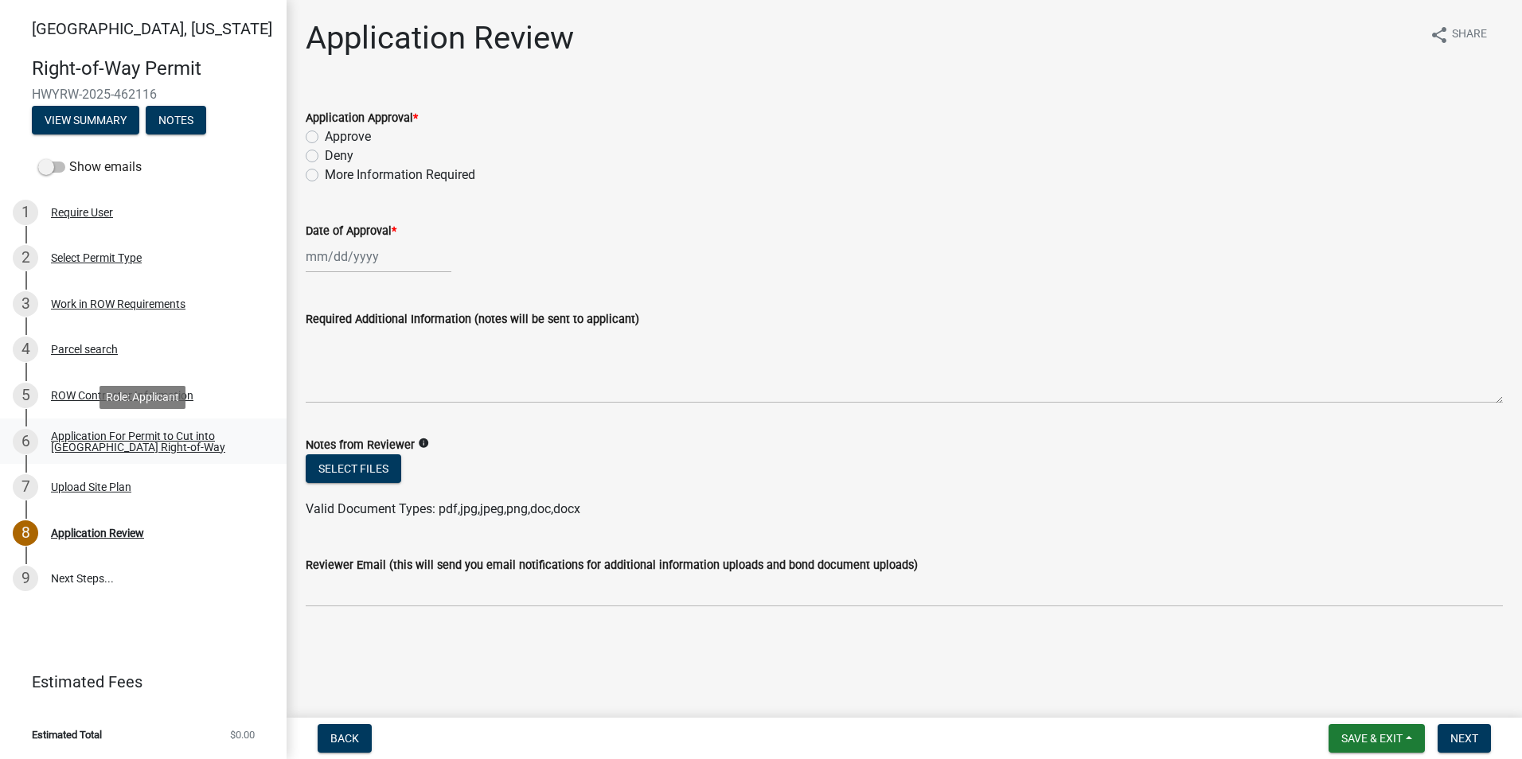
click at [34, 437] on div "6" at bounding box center [25, 441] width 25 height 25
